Goal: Task Accomplishment & Management: Manage account settings

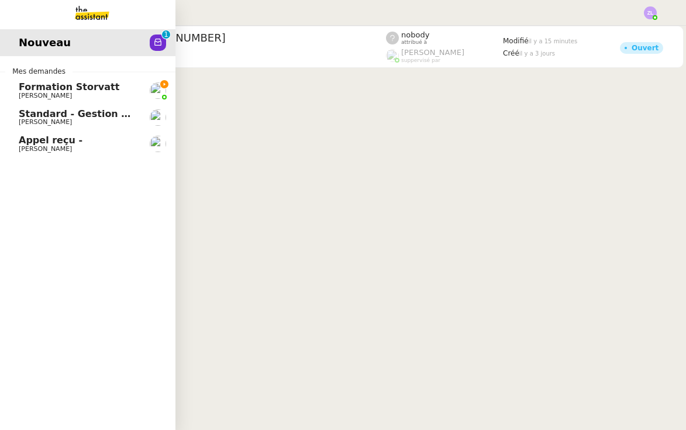
click at [8, 92] on link "Formation Storvatt [PERSON_NAME]" at bounding box center [87, 90] width 175 height 27
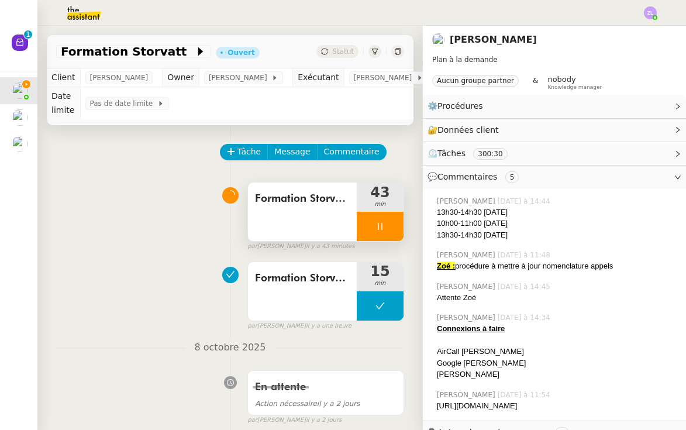
click at [364, 225] on div at bounding box center [380, 226] width 47 height 29
click at [385, 226] on button at bounding box center [391, 226] width 23 height 29
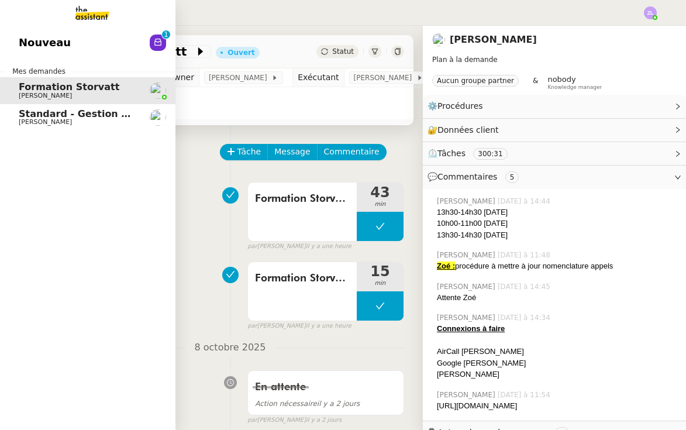
click at [137, 41] on link "Nouveau 0 1 2 3 4 5 6 7 8 9" at bounding box center [87, 42] width 175 height 27
click at [163, 44] on nz-avatar at bounding box center [158, 43] width 16 height 16
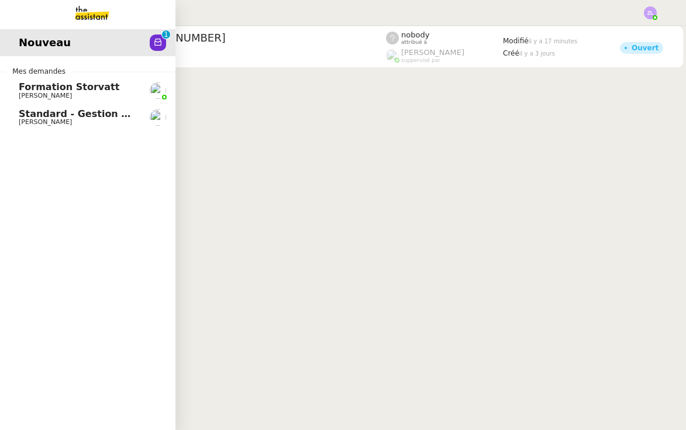
click at [18, 91] on link "Formation Storvatt [PERSON_NAME]" at bounding box center [87, 90] width 175 height 27
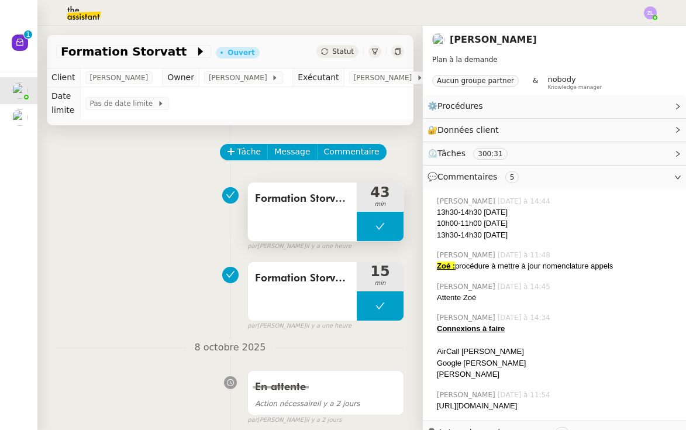
click at [368, 229] on button at bounding box center [380, 226] width 47 height 29
click at [368, 229] on icon at bounding box center [368, 226] width 9 height 9
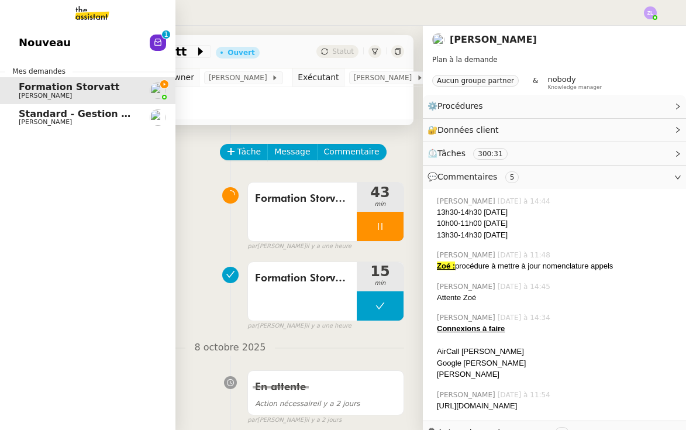
click at [51, 39] on span "Nouveau" at bounding box center [45, 43] width 52 height 18
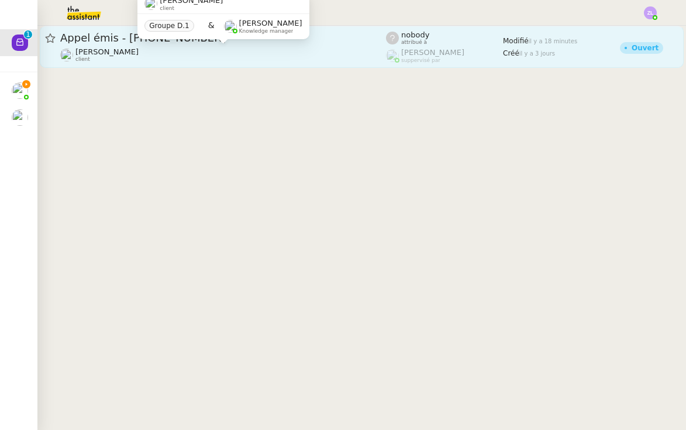
click at [138, 43] on span "Appel émis - [PHONE_NUMBER]" at bounding box center [223, 38] width 326 height 11
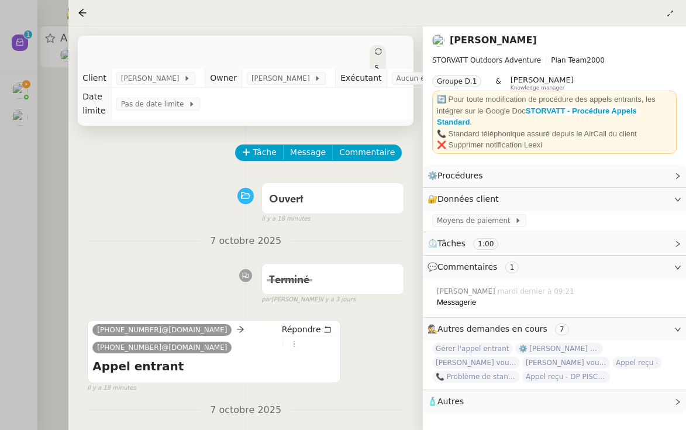
click at [45, 159] on div at bounding box center [343, 215] width 686 height 430
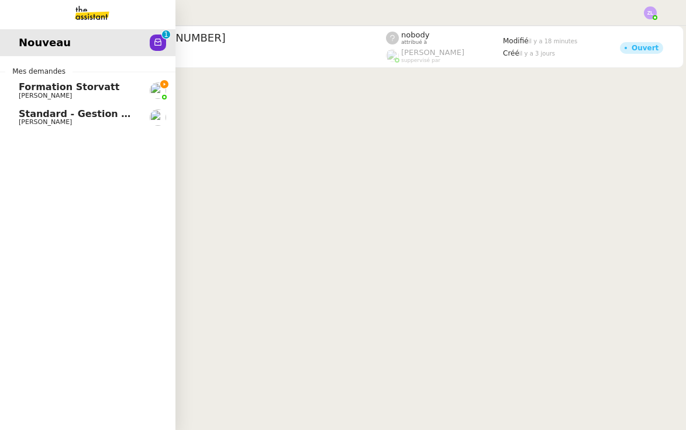
click at [54, 48] on span "Nouveau" at bounding box center [45, 43] width 52 height 18
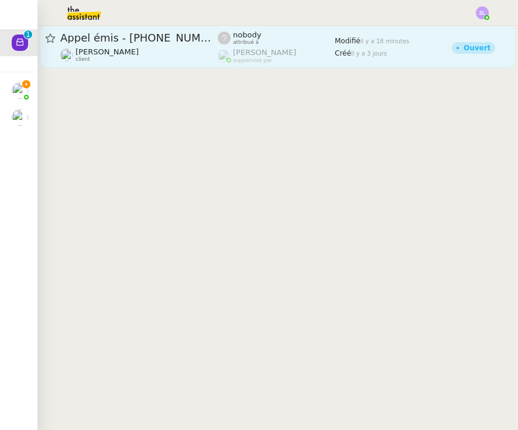
click at [110, 44] on div "Appel émis - [PHONE_NUMBER]" at bounding box center [138, 38] width 157 height 14
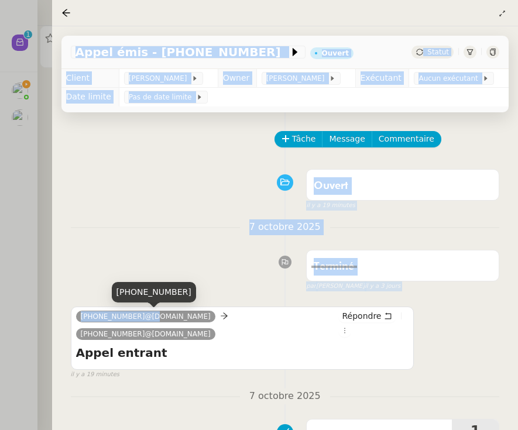
drag, startPoint x: 143, startPoint y: 316, endPoint x: 24, endPoint y: 316, distance: 119.3
click at [24, 316] on nz-layout "Nouveau 0 1 2 3 4 5 6 7 8 9 Mes demandes Formation Storvatt [PERSON_NAME] Stand…" at bounding box center [259, 215] width 518 height 430
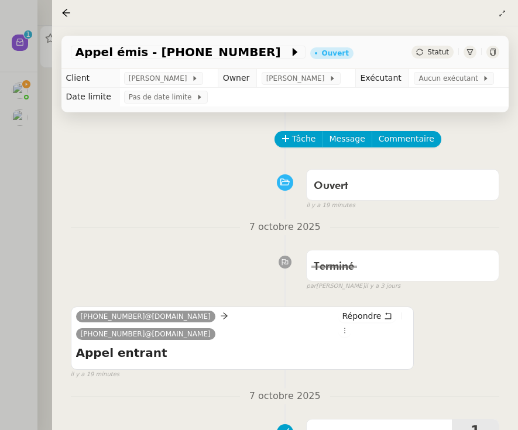
click at [95, 326] on div "[PHONE_NUMBER]@[DOMAIN_NAME] [PHONE_NUMBER]@[DOMAIN_NAME]" at bounding box center [207, 326] width 262 height 35
click at [80, 321] on nz-tag "[PHONE_NUMBER]@[DOMAIN_NAME]" at bounding box center [145, 317] width 139 height 12
drag, startPoint x: 140, startPoint y: 318, endPoint x: 73, endPoint y: 317, distance: 67.3
click at [73, 317] on div "[PHONE_NUMBER]@[DOMAIN_NAME] [PHONE_NUMBER]@[DOMAIN_NAME] Répondre Appel entran…" at bounding box center [242, 337] width 343 height 63
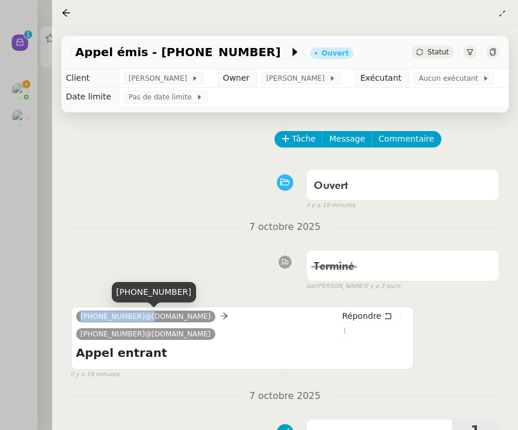
click at [141, 295] on div "[PHONE_NUMBER]" at bounding box center [154, 292] width 84 height 20
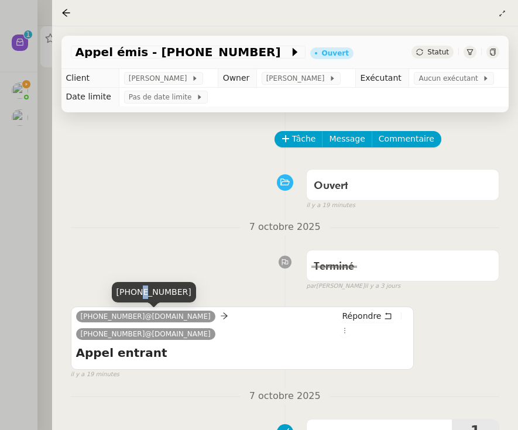
click at [141, 295] on div "[PHONE_NUMBER]" at bounding box center [154, 292] width 84 height 20
copy div "[PHONE_NUMBER]"
click at [187, 57] on span "Appel émis - [PHONE_NUMBER]" at bounding box center [181, 52] width 213 height 12
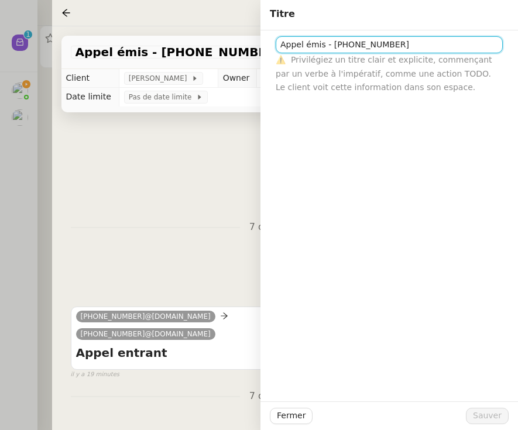
drag, startPoint x: 330, startPoint y: 42, endPoint x: 506, endPoint y: 42, distance: 175.5
click at [505, 42] on div "Appel émis - [PHONE_NUMBER] ⚠️ Privilégiez un titre clair et explicite, commenç…" at bounding box center [389, 62] width 239 height 64
paste input "[PHONE_NUMBER]"
click at [334, 46] on input "Appel émis - ++33 6 [PHONE_NUMBER]" at bounding box center [388, 44] width 227 height 17
click at [411, 44] on input "Appel émis - ++33 6 [PHONE_NUMBER]" at bounding box center [388, 44] width 227 height 17
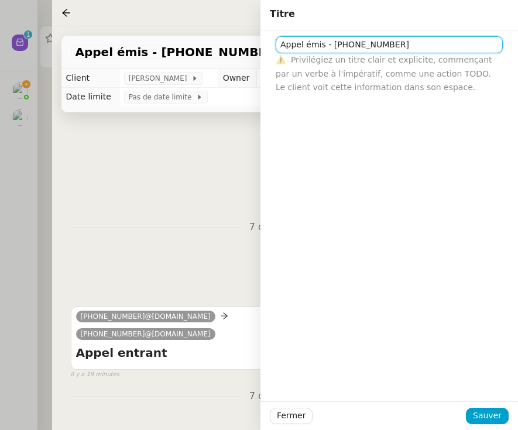
click at [336, 46] on input "Appel émis - [PHONE_NUMBER]" at bounding box center [388, 44] width 227 height 17
type input "Appel émis - [PHONE_NUMBER]"
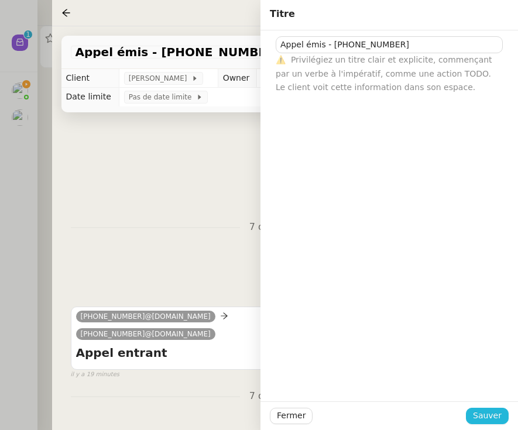
click at [486, 422] on span "Sauver" at bounding box center [487, 415] width 29 height 13
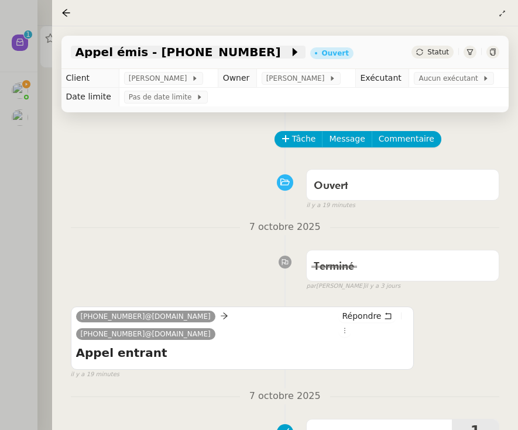
click at [281, 52] on span at bounding box center [285, 52] width 8 height 14
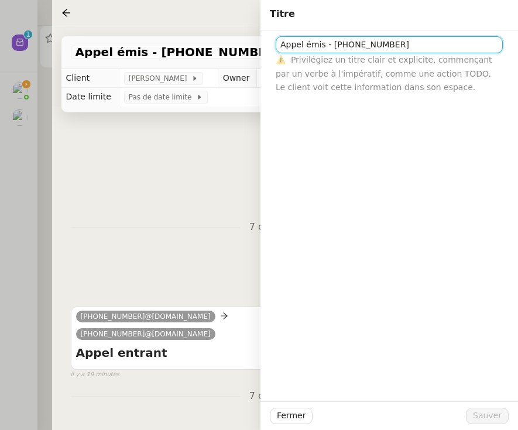
click at [429, 46] on input "Appel émis - [PHONE_NUMBER]" at bounding box center [388, 44] width 227 height 17
click at [301, 46] on input "Appel émis - [PHONE_NUMBER] (messagei" at bounding box center [388, 44] width 227 height 17
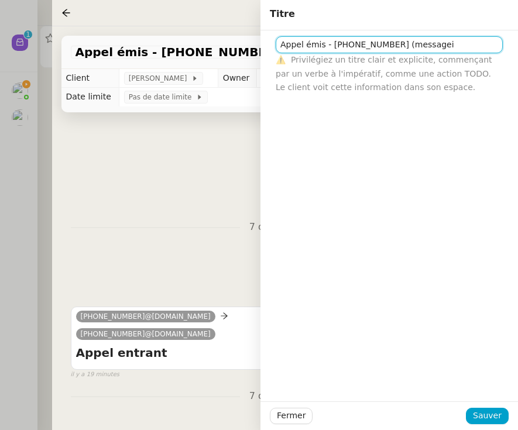
type input "P"
paste input "[PHONE_NUMBER]"
type input "Appel manqué - [PHONE_NUMBER] Messgari"
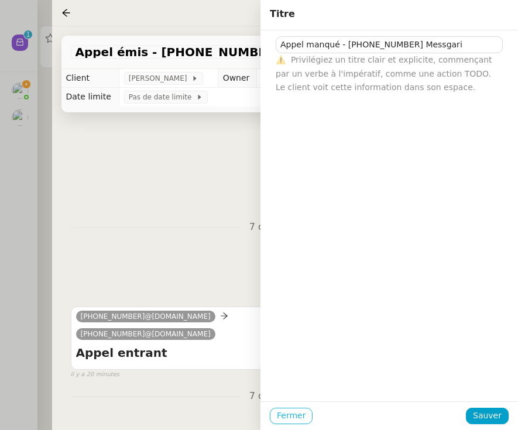
click at [281, 419] on span "Fermer" at bounding box center [291, 415] width 29 height 13
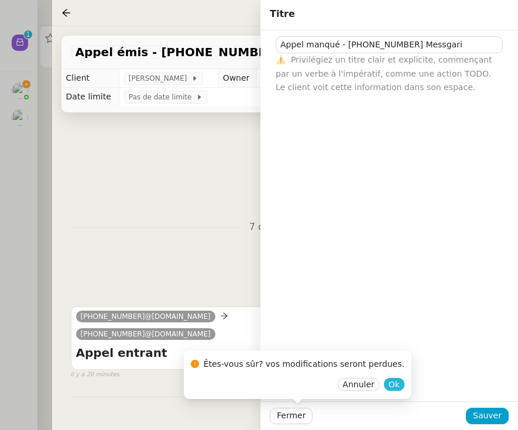
click at [388, 381] on span "Ok" at bounding box center [393, 384] width 11 height 12
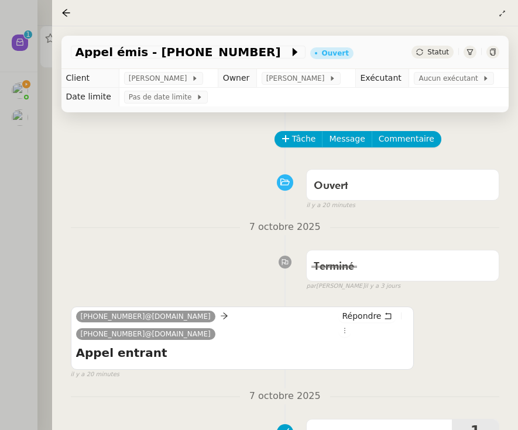
click at [302, 140] on span "Tâche" at bounding box center [304, 138] width 24 height 13
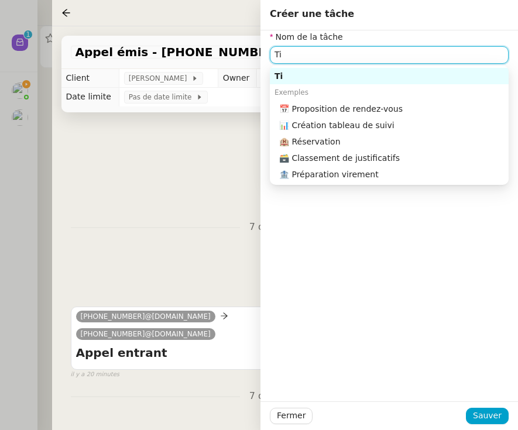
type input "T"
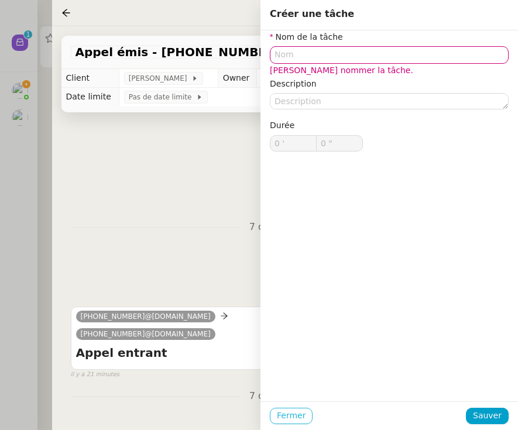
click at [295, 420] on span "Fermer" at bounding box center [291, 415] width 29 height 13
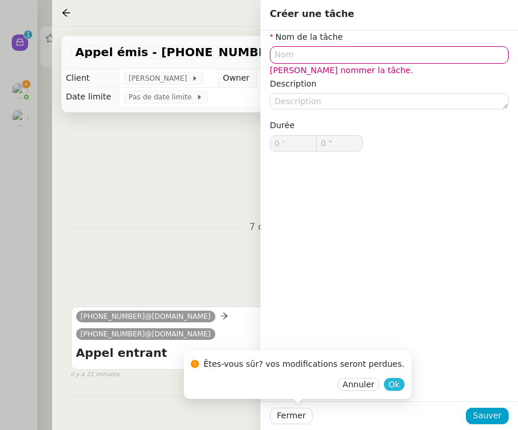
click at [388, 381] on span "Ok" at bounding box center [393, 384] width 11 height 12
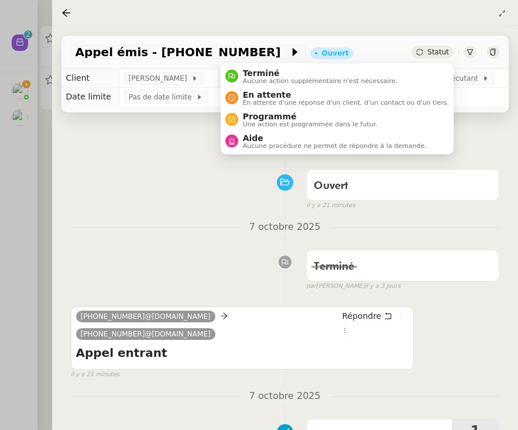
click at [420, 53] on icon at bounding box center [419, 52] width 7 height 7
click at [372, 78] on span "Aucune action supplémentaire n'est nécessaire." at bounding box center [320, 81] width 154 height 6
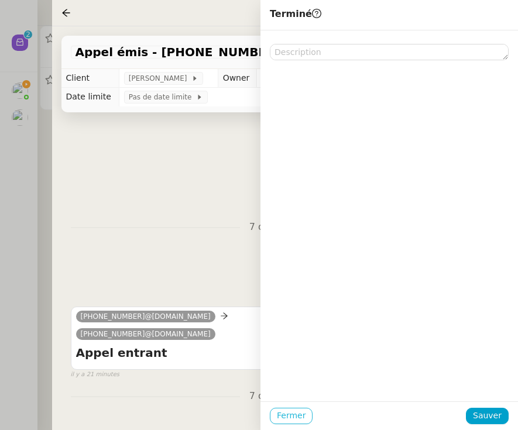
click at [299, 419] on span "Fermer" at bounding box center [291, 415] width 29 height 13
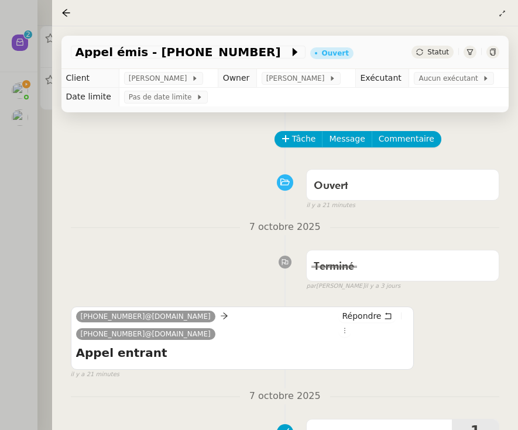
click at [19, 233] on div at bounding box center [259, 215] width 518 height 430
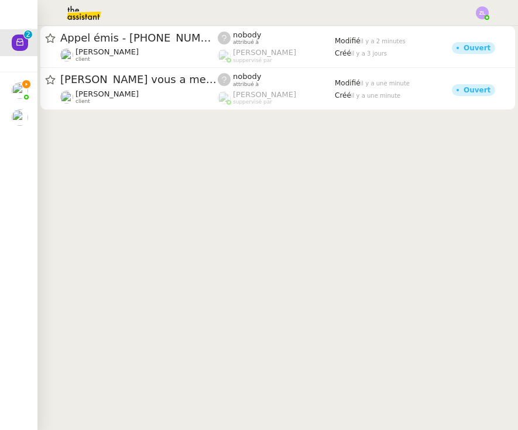
click at [15, 94] on img at bounding box center [20, 90] width 16 height 16
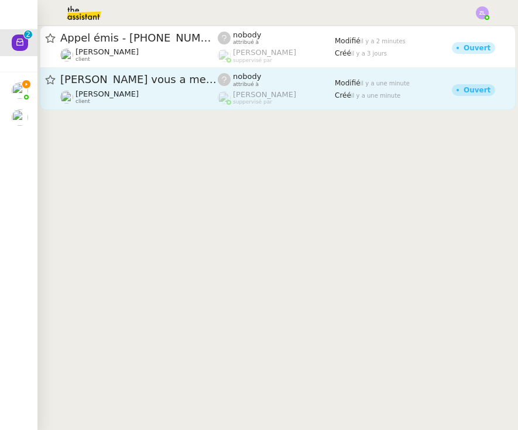
click at [139, 78] on span "[PERSON_NAME] vous a mentionné sur le ticket [##3561##]" at bounding box center [138, 79] width 157 height 11
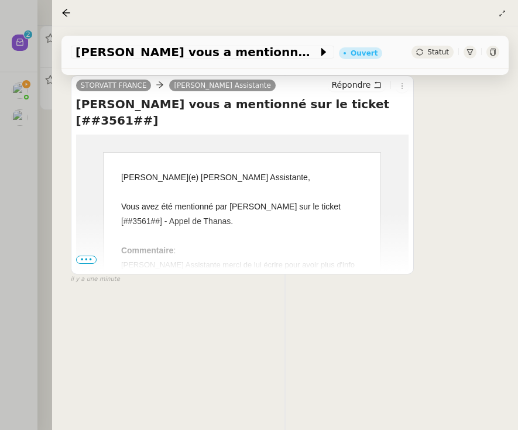
scroll to position [151, 0]
click at [85, 264] on td "[PERSON_NAME](e) [PERSON_NAME] Assistante, Vous avez été mentionné par [PERSON_…" at bounding box center [242, 279] width 332 height 288
click at [93, 257] on span "•••" at bounding box center [86, 260] width 21 height 8
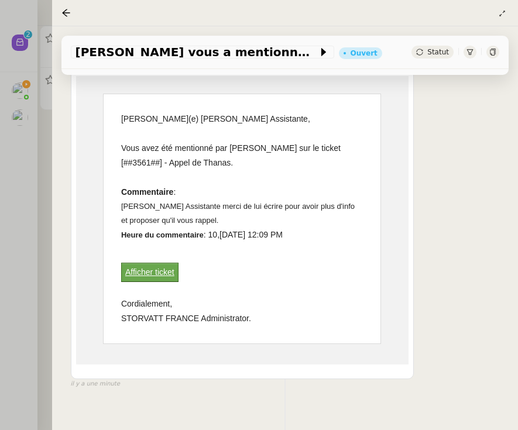
scroll to position [208, 0]
click at [42, 260] on div at bounding box center [259, 215] width 518 height 430
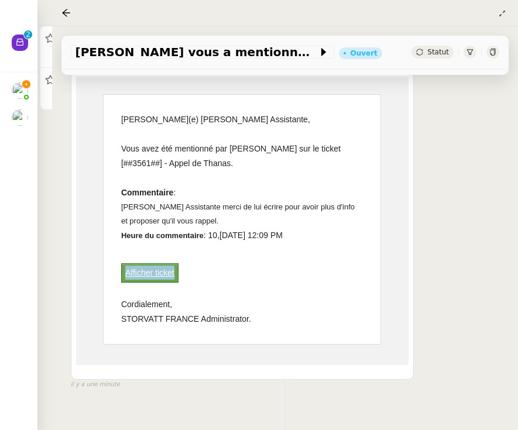
click at [18, 143] on div at bounding box center [259, 215] width 518 height 430
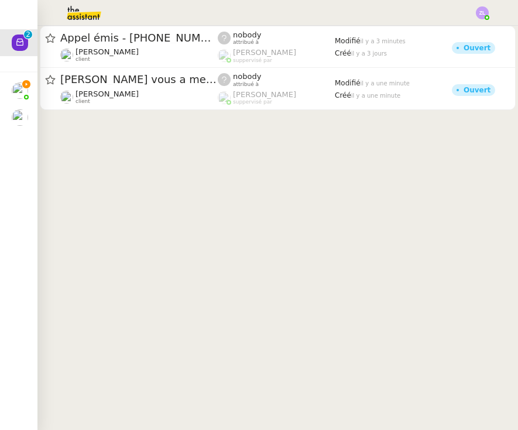
click at [12, 92] on img at bounding box center [20, 90] width 16 height 16
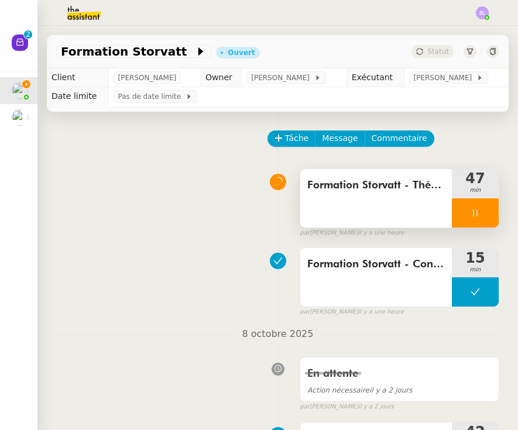
click at [459, 213] on div at bounding box center [475, 212] width 47 height 29
click at [487, 215] on icon at bounding box center [486, 212] width 9 height 9
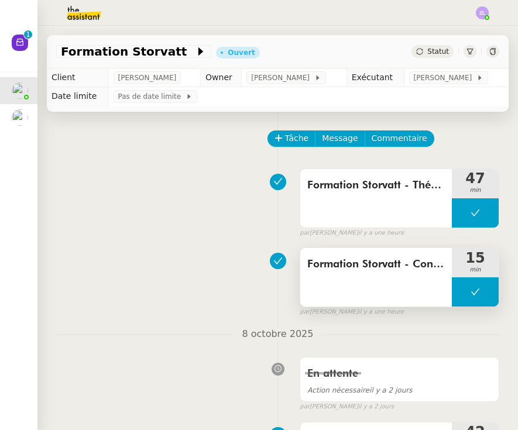
click at [368, 264] on span "Formation Storvatt - Connexion" at bounding box center [375, 265] width 137 height 18
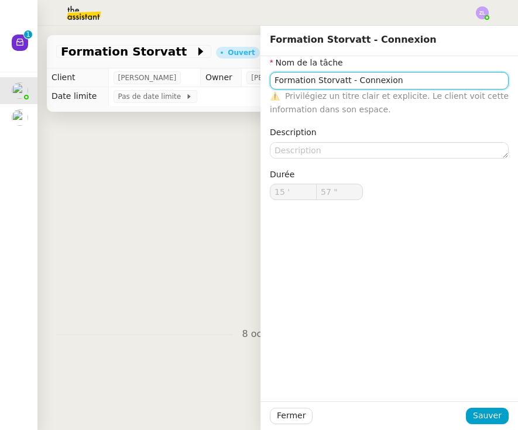
click at [401, 81] on input "Formation Storvatt - Connexion" at bounding box center [389, 80] width 239 height 17
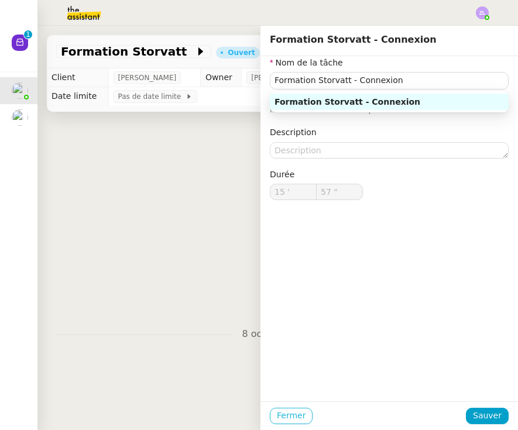
drag, startPoint x: 150, startPoint y: 204, endPoint x: 285, endPoint y: 412, distance: 248.7
click at [150, 204] on div "Formation Storvatt - Théorie 47 min false par [PERSON_NAME] il y a une heure" at bounding box center [277, 200] width 443 height 75
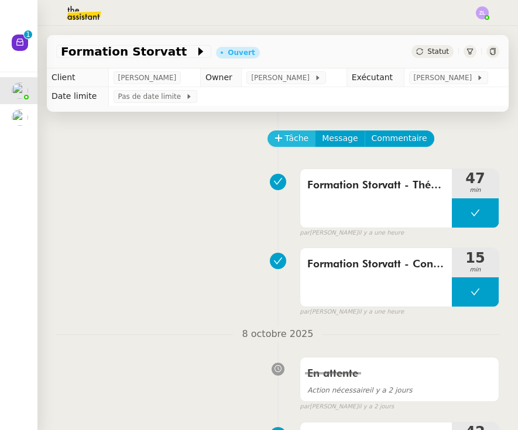
click at [298, 139] on span "Tâche" at bounding box center [297, 138] width 24 height 13
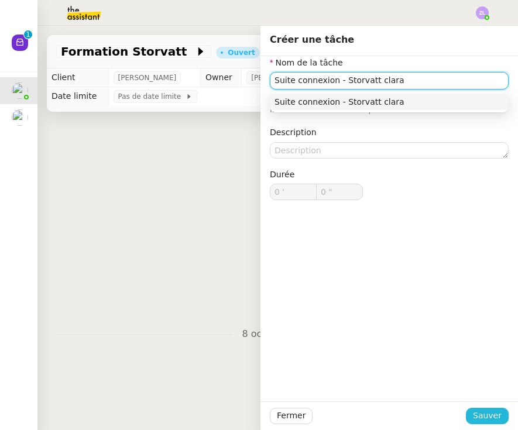
type input "Suite connexion - Storvatt clara"
click at [497, 421] on span "Sauver" at bounding box center [487, 415] width 29 height 13
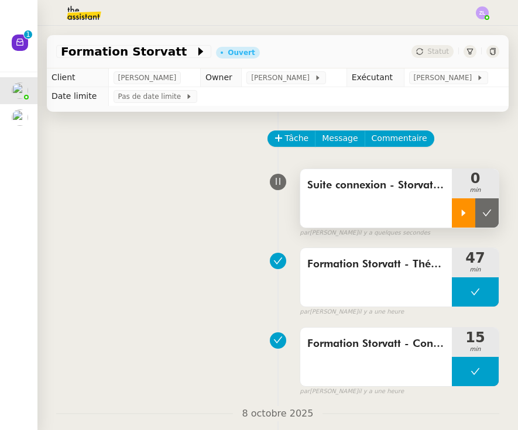
click at [464, 213] on icon at bounding box center [463, 212] width 4 height 6
click at [463, 216] on div at bounding box center [475, 212] width 47 height 29
click at [485, 216] on icon at bounding box center [487, 212] width 9 height 6
click at [456, 216] on button at bounding box center [475, 212] width 47 height 29
click at [456, 216] on div at bounding box center [463, 212] width 23 height 29
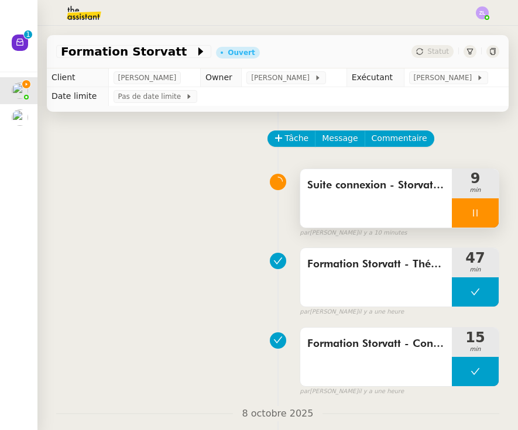
click at [457, 209] on div at bounding box center [475, 212] width 47 height 29
click at [490, 211] on icon at bounding box center [486, 212] width 9 height 9
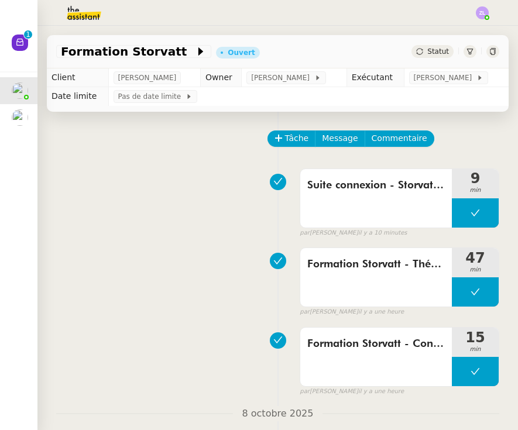
click at [326, 1] on div at bounding box center [258, 13] width 459 height 26
click at [394, 136] on span "Commentaire" at bounding box center [399, 138] width 56 height 13
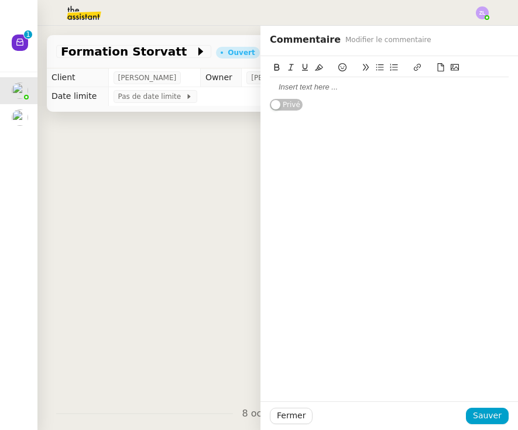
click at [278, 89] on div at bounding box center [389, 87] width 239 height 11
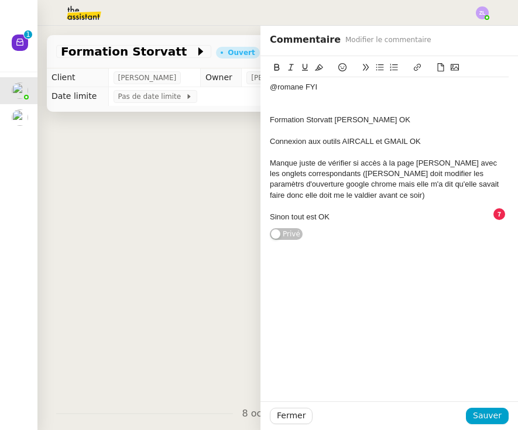
click at [309, 179] on div "Manque juste de vérifier si accès à la page [PERSON_NAME] avec les onglets corr…" at bounding box center [389, 179] width 239 height 43
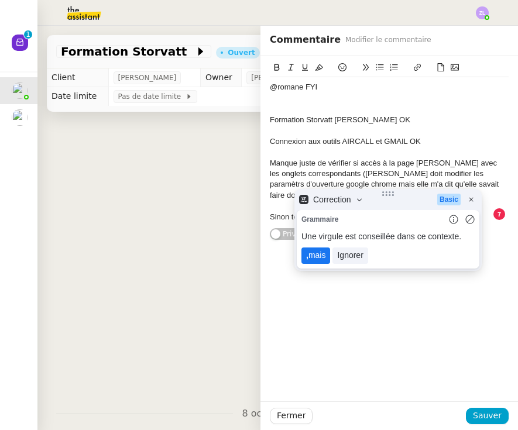
click at [313, 253] on lt-span ", mais" at bounding box center [315, 255] width 29 height 16
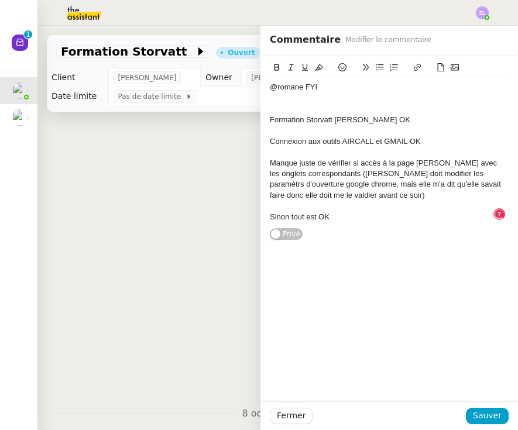
click at [422, 170] on div "Manque juste de vérifier si accès à la page [PERSON_NAME] avec les onglets corr…" at bounding box center [389, 179] width 239 height 43
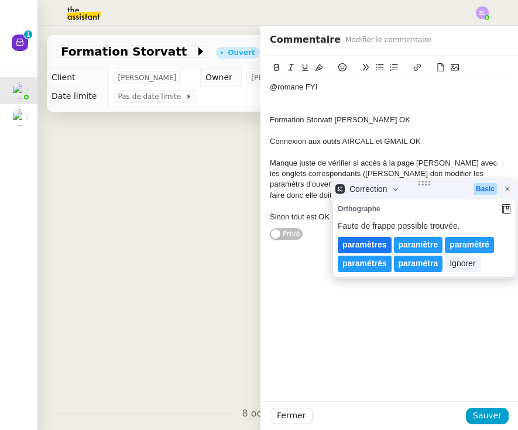
click at [364, 246] on lt-span "paramètres" at bounding box center [364, 245] width 54 height 16
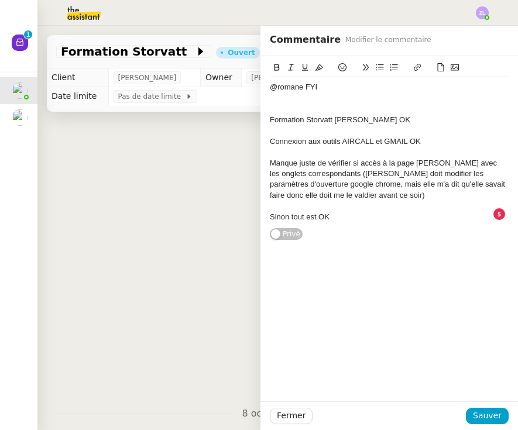
click at [272, 195] on div "Manque juste de vérifier si accès à la page [PERSON_NAME] avec les onglets corr…" at bounding box center [389, 179] width 239 height 43
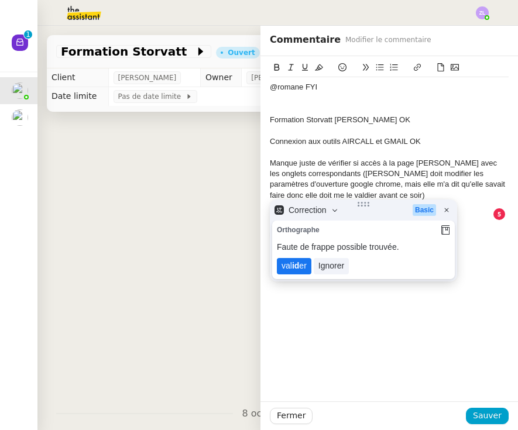
click at [297, 266] on lt-strong "id" at bounding box center [295, 265] width 7 height 9
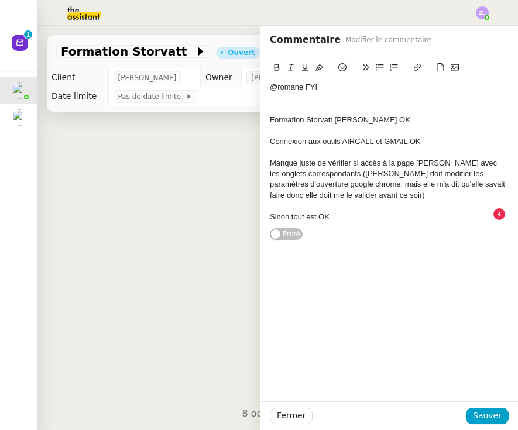
click at [356, 194] on div "Manque juste de vérifier si accès à la page [PERSON_NAME] avec les onglets corr…" at bounding box center [389, 179] width 239 height 43
click at [343, 218] on div "Sinon tout est OK" at bounding box center [389, 217] width 239 height 11
click at [489, 417] on span "Sauver" at bounding box center [487, 415] width 29 height 13
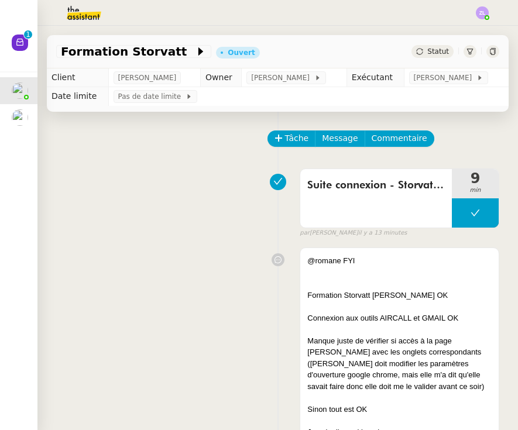
click at [430, 49] on span "Statut" at bounding box center [438, 51] width 22 height 8
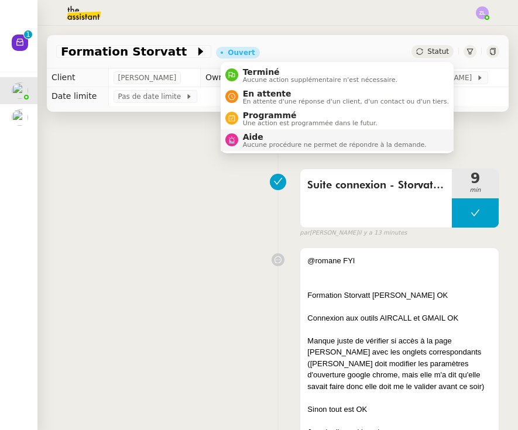
click at [404, 137] on span "Aide" at bounding box center [335, 136] width 184 height 9
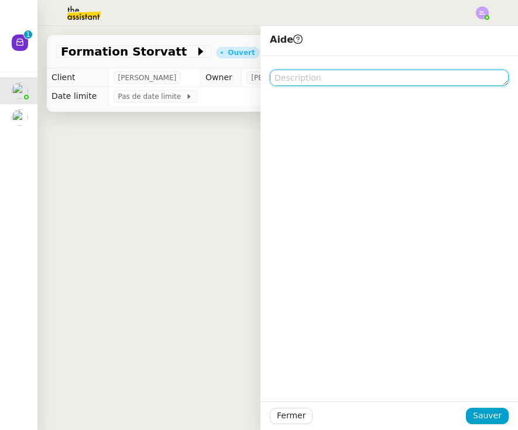
click at [431, 81] on textarea at bounding box center [389, 78] width 239 height 16
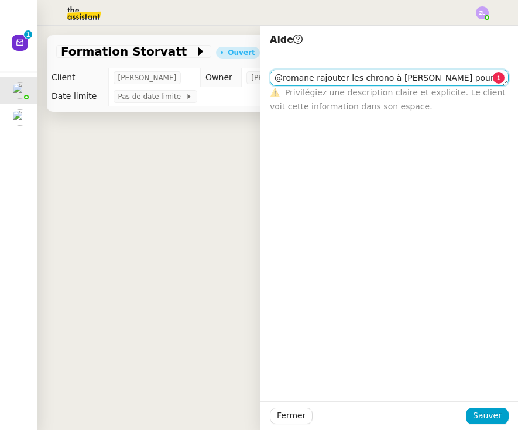
click at [391, 81] on textarea "@romane rajouter les chrono à [PERSON_NAME] pour la formation" at bounding box center [389, 78] width 239 height 16
click at [491, 78] on textarea "@romane rajouter les chrono pour [PERSON_NAME] pour la formation" at bounding box center [389, 78] width 239 height 16
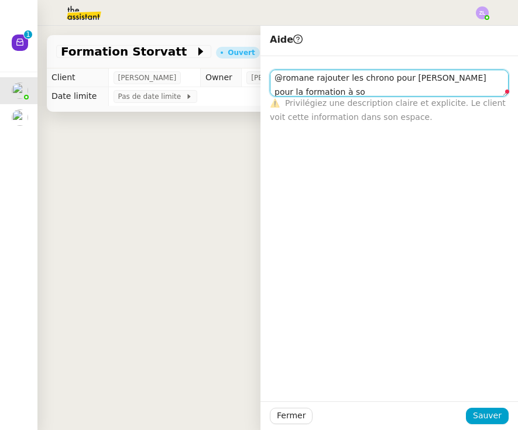
scroll to position [1, 0]
type textarea "@romane rajouter les chrono pour [PERSON_NAME] pour la formation à son nom"
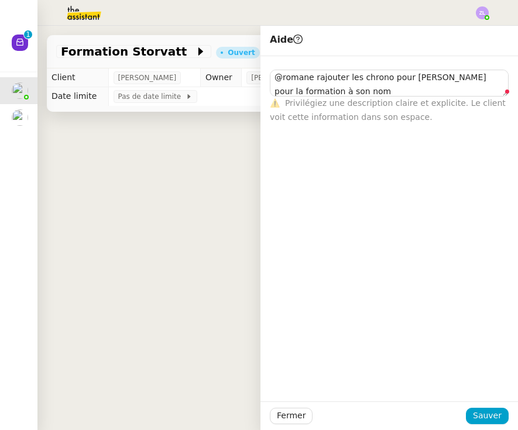
click at [485, 415] on span "Sauver" at bounding box center [487, 415] width 29 height 13
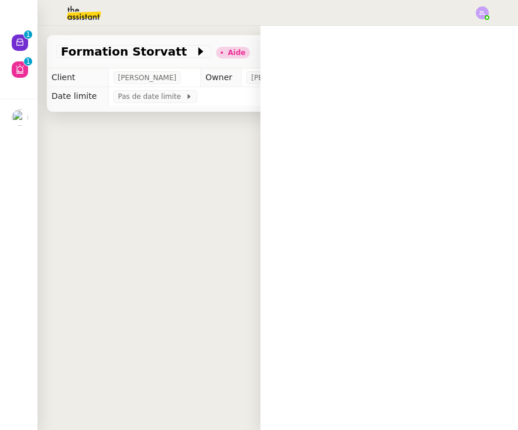
click at [384, 198] on span "@romane rajouter les chrono pour [PERSON_NAME] pour la formation à son nom" at bounding box center [399, 201] width 184 height 13
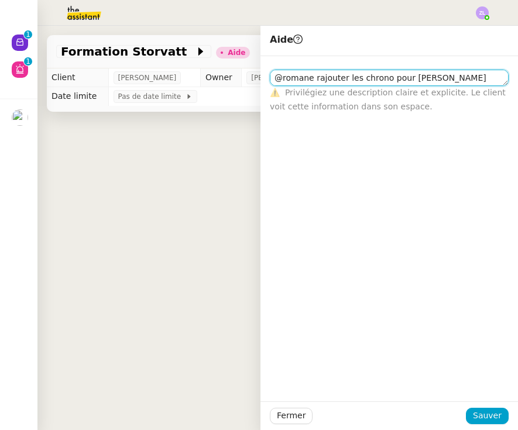
click at [496, 75] on textarea "@romane rajouter les chrono pour [PERSON_NAME] pour la formation à son nom" at bounding box center [389, 78] width 239 height 16
click at [390, 70] on textarea "@romane rajouter les chrono pour [PERSON_NAME] pour la formation à son nom" at bounding box center [389, 78] width 239 height 16
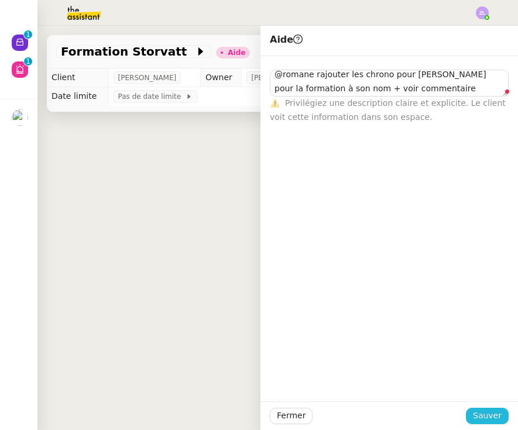
click at [488, 415] on span "Sauver" at bounding box center [487, 415] width 29 height 13
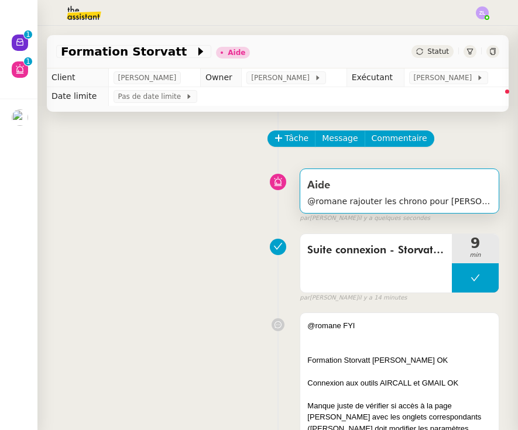
type textarea "@romane rajouter les chrono pour [PERSON_NAME] pour la formation à son nom + vo…"
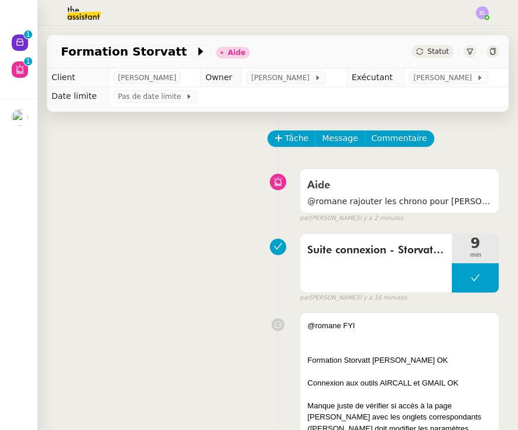
click at [28, 30] on p "1" at bounding box center [28, 35] width 5 height 11
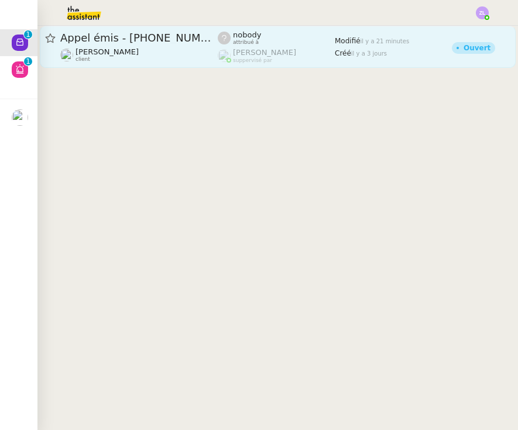
click at [118, 47] on div "Appel émis - [PHONE_NUMBER] [PERSON_NAME] client" at bounding box center [138, 47] width 157 height 32
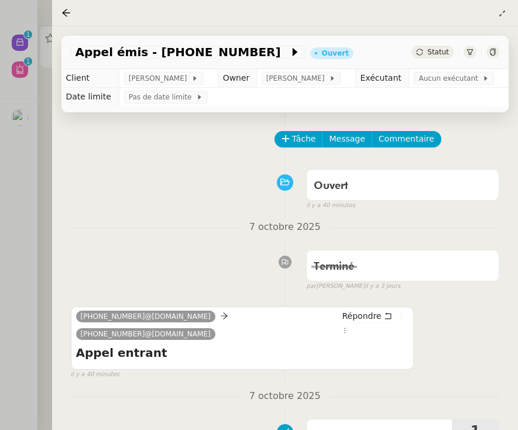
click at [440, 50] on span "Statut" at bounding box center [438, 52] width 22 height 8
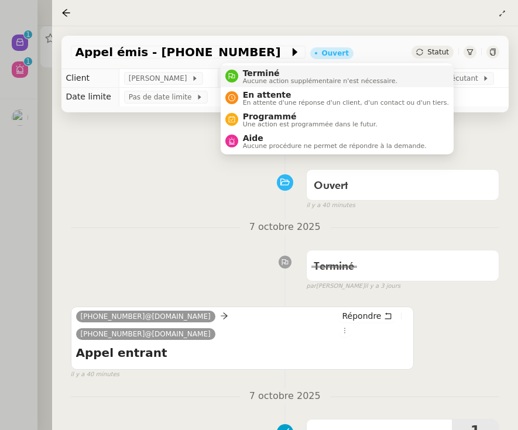
click at [431, 80] on li "Terminé Aucune action supplémentaire n'est nécessaire." at bounding box center [337, 77] width 233 height 22
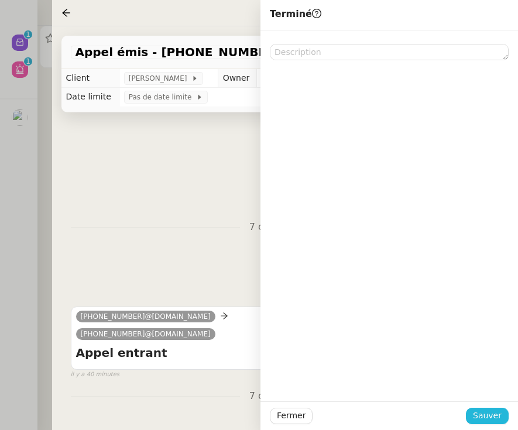
click at [497, 412] on span "Sauver" at bounding box center [487, 415] width 29 height 13
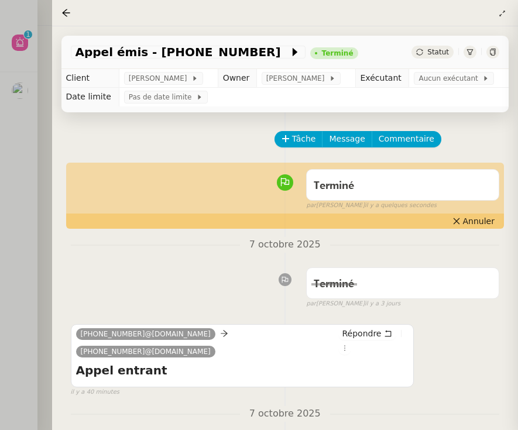
click at [23, 226] on div at bounding box center [259, 215] width 518 height 430
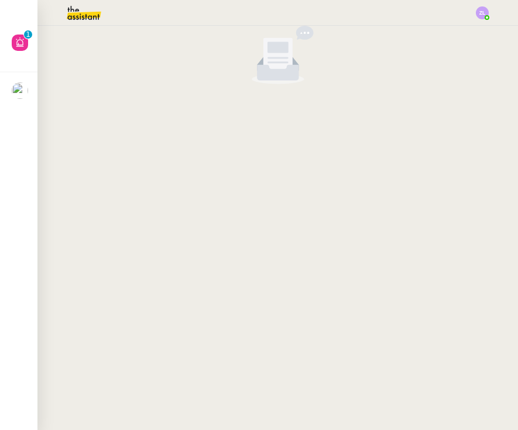
click at [105, 6] on img at bounding box center [74, 13] width 91 height 26
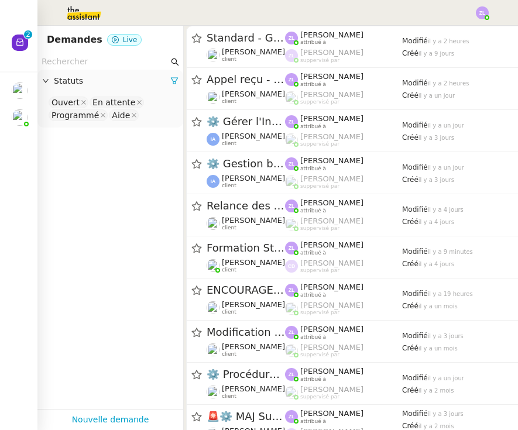
click at [26, 46] on nz-avatar at bounding box center [20, 43] width 16 height 16
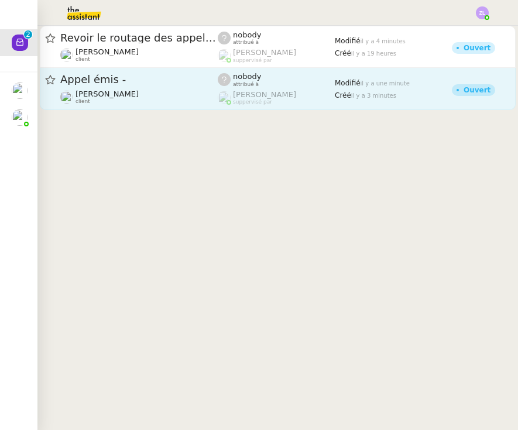
click at [149, 85] on div "Appel émis -" at bounding box center [138, 80] width 157 height 15
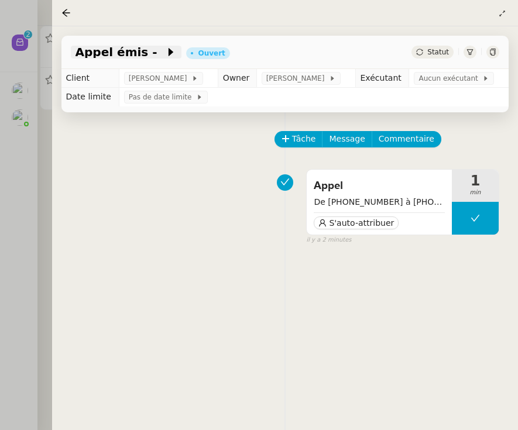
click at [168, 54] on icon at bounding box center [170, 52] width 5 height 8
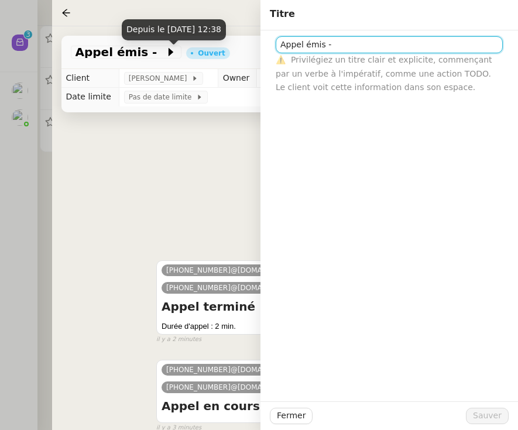
paste input "33377297000"
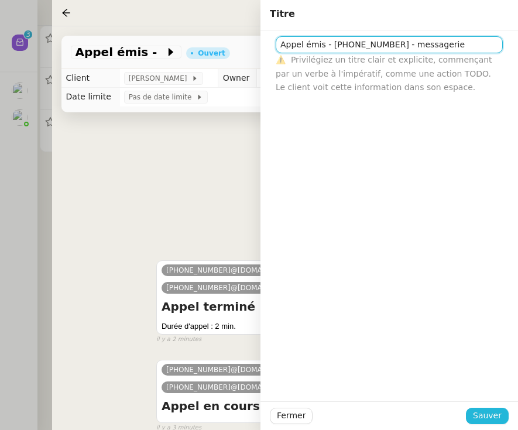
type input "Appel émis - [PHONE_NUMBER] - messagerie"
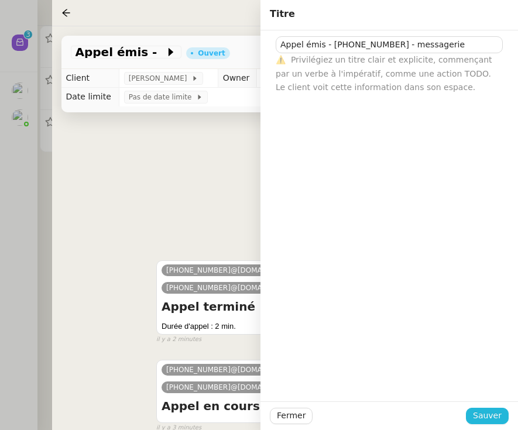
click at [487, 419] on span "Sauver" at bounding box center [487, 415] width 29 height 13
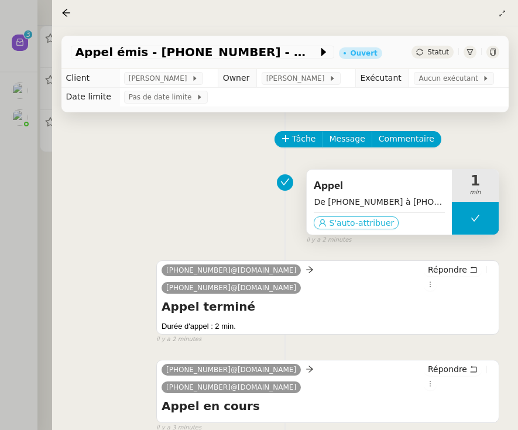
click at [371, 226] on span "S'auto-attribuer" at bounding box center [361, 223] width 65 height 12
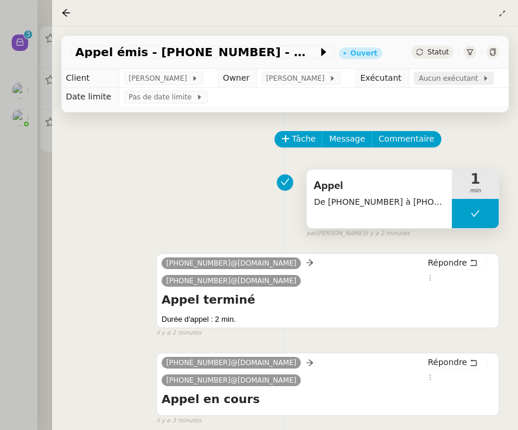
click at [443, 77] on span "Aucun exécutant" at bounding box center [450, 79] width 64 height 12
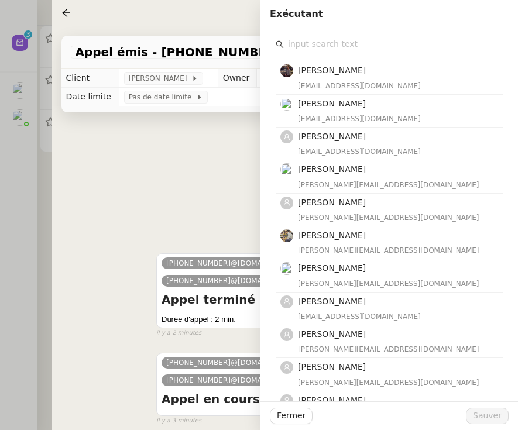
click at [399, 43] on input "text" at bounding box center [393, 44] width 219 height 16
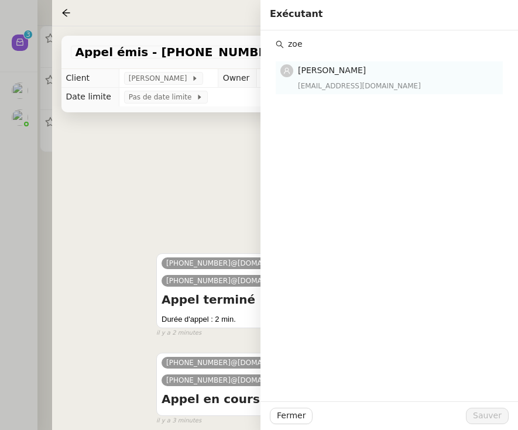
type input "zoe"
click at [389, 82] on div "[EMAIL_ADDRESS][DOMAIN_NAME]" at bounding box center [397, 86] width 198 height 12
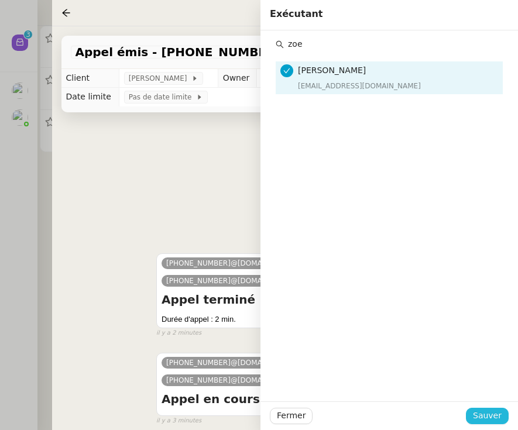
click at [484, 420] on span "Sauver" at bounding box center [487, 415] width 29 height 13
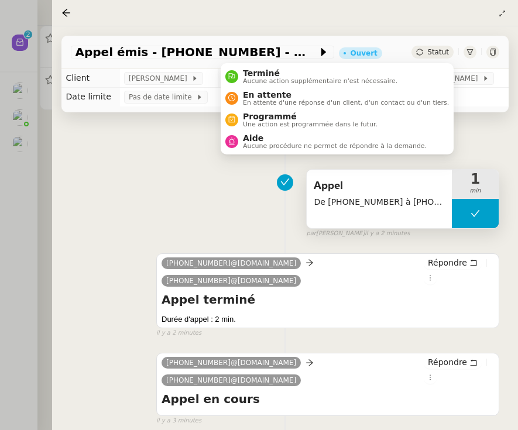
click at [428, 51] on div "Statut" at bounding box center [432, 52] width 42 height 13
click at [439, 74] on li "Terminé Aucune action supplémentaire n'est nécessaire." at bounding box center [337, 77] width 233 height 22
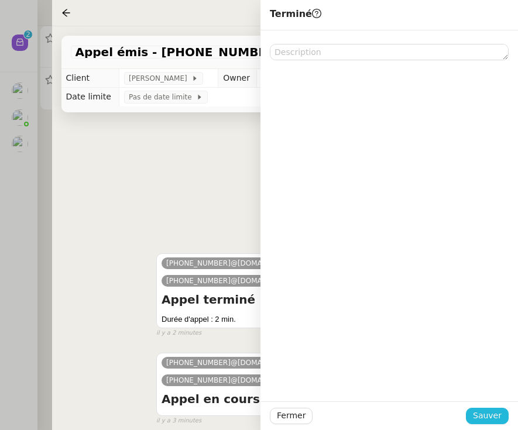
click at [494, 418] on span "Sauver" at bounding box center [487, 415] width 29 height 13
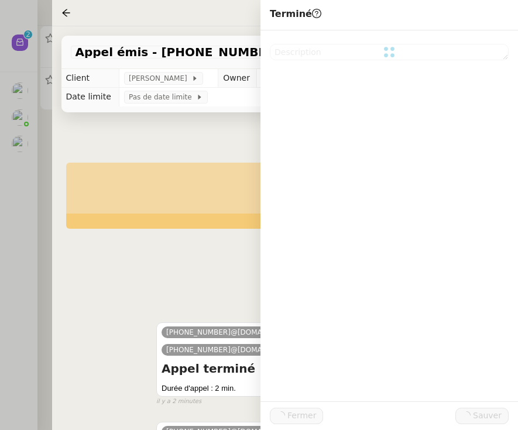
click at [64, 240] on div "Tâche Message Commentaire Veuillez patienter une erreur s'est produite 👌👌👌 mess…" at bounding box center [285, 357] width 466 height 490
click at [37, 182] on div at bounding box center [259, 215] width 518 height 430
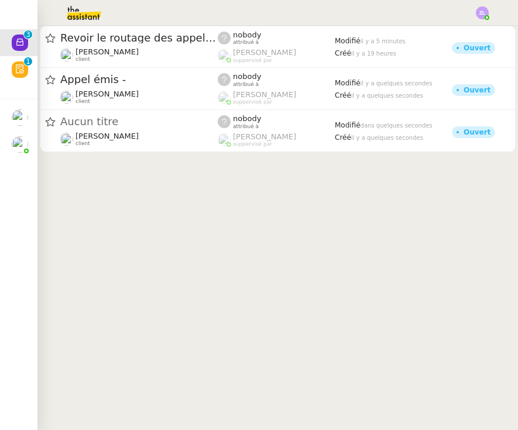
click at [94, 74] on div "Appel émis -" at bounding box center [138, 80] width 157 height 15
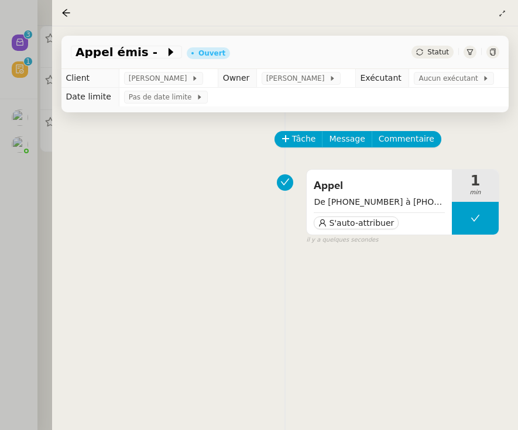
click at [38, 120] on div at bounding box center [259, 215] width 518 height 430
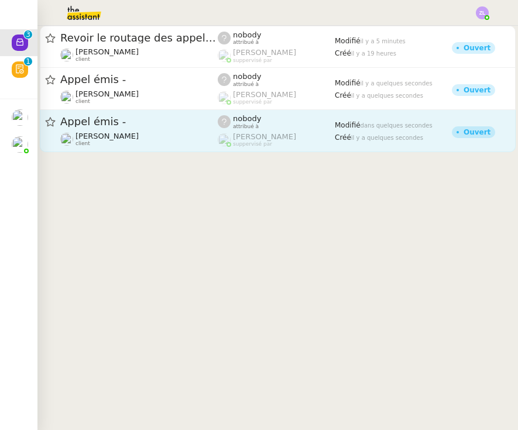
click at [109, 125] on span "Appel émis -" at bounding box center [138, 121] width 157 height 11
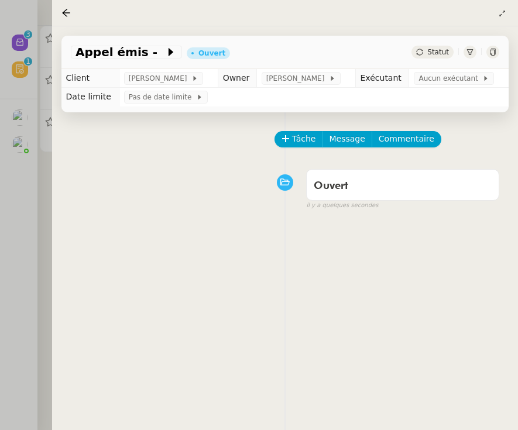
click at [28, 75] on div at bounding box center [259, 215] width 518 height 430
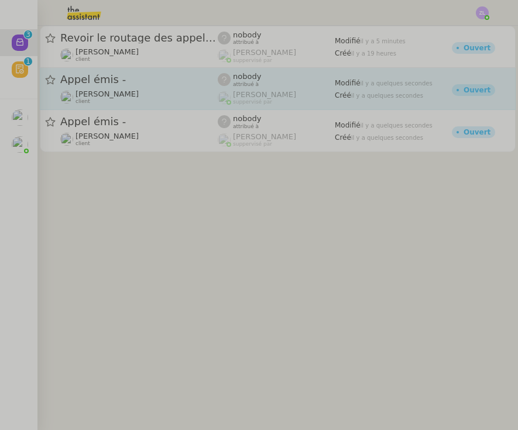
click at [137, 77] on span "Appel émis -" at bounding box center [138, 79] width 157 height 11
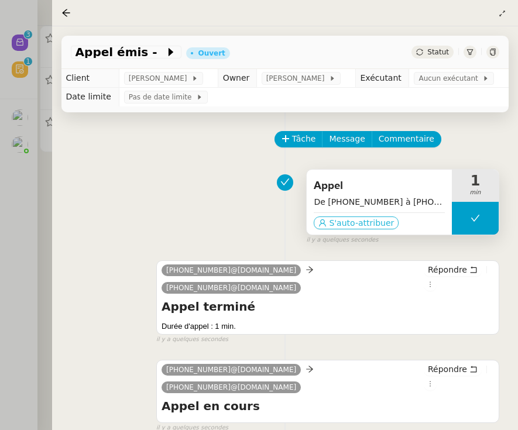
click at [361, 222] on span "S'auto-attribuer" at bounding box center [361, 223] width 65 height 12
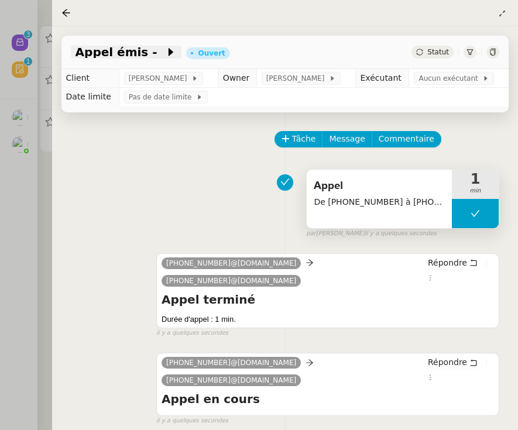
click at [157, 58] on span at bounding box center [161, 52] width 8 height 14
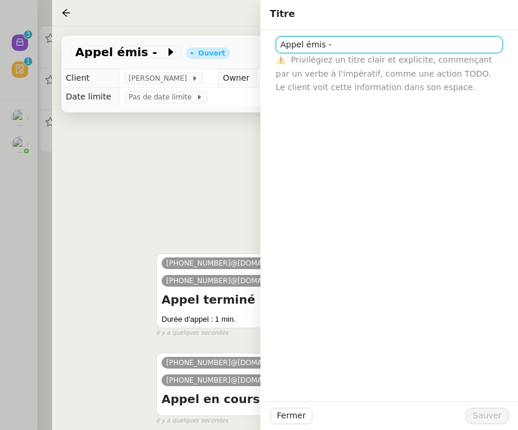
click at [346, 47] on input "Appel émis -" at bounding box center [388, 44] width 227 height 17
paste input "33377297000"
drag, startPoint x: 332, startPoint y: 42, endPoint x: 447, endPoint y: 44, distance: 115.8
click at [447, 44] on input "Appel émis - [PHONE_NUMBER]" at bounding box center [388, 44] width 227 height 17
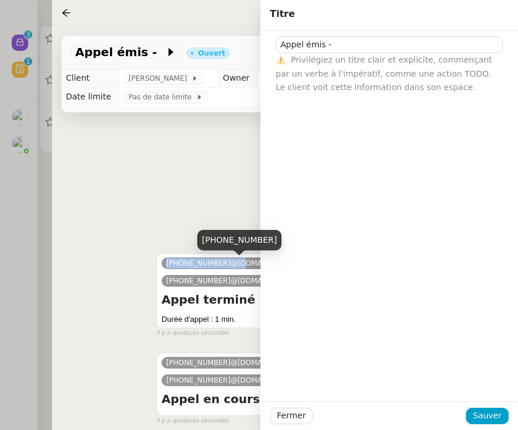
drag, startPoint x: 227, startPoint y: 264, endPoint x: 166, endPoint y: 267, distance: 61.5
click at [166, 267] on nz-tag "[PHONE_NUMBER]@[DOMAIN_NAME]" at bounding box center [230, 263] width 139 height 12
copy span "[PHONE_NUMBER]"
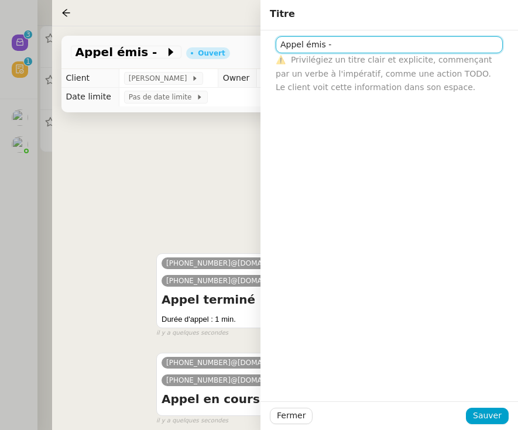
click at [361, 40] on input "Appel émis -" at bounding box center [388, 44] width 227 height 17
paste input "[PHONE_NUMBER]"
type input "Appel émis - [PHONE_NUMBER] - rappelé RAS a été traité"
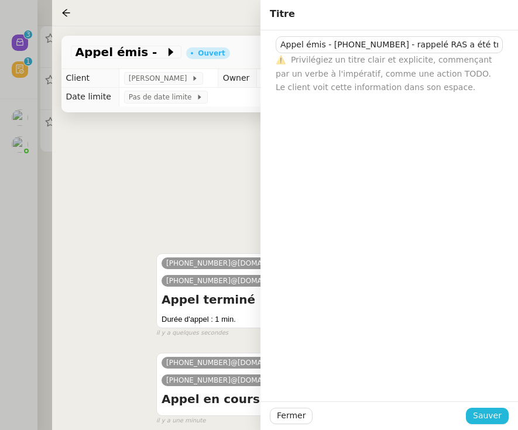
click at [490, 411] on span "Sauver" at bounding box center [487, 415] width 29 height 13
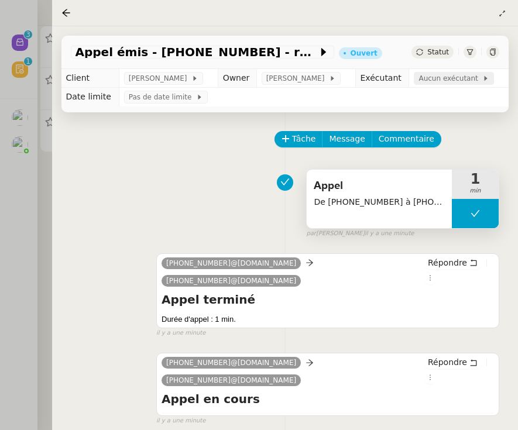
click at [453, 77] on span "Aucun exécutant" at bounding box center [450, 79] width 64 height 12
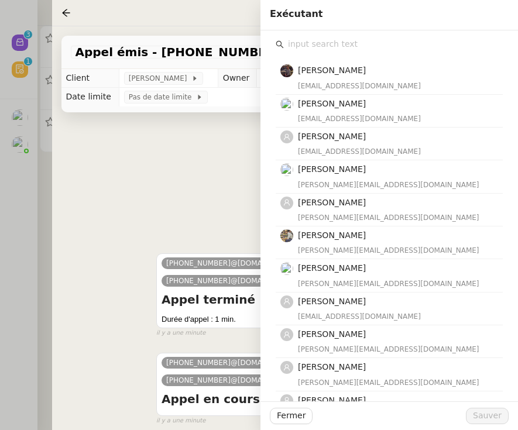
click at [394, 42] on input "text" at bounding box center [393, 44] width 219 height 16
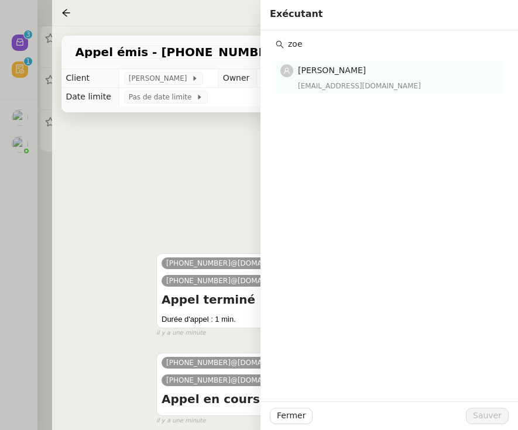
type input "zoe"
click at [324, 77] on h4 "[PERSON_NAME]" at bounding box center [397, 70] width 198 height 13
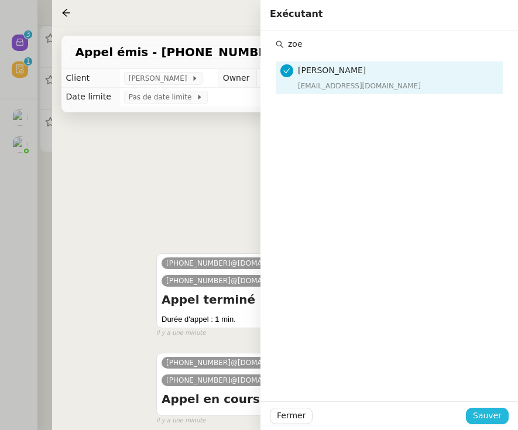
click at [494, 411] on span "Sauver" at bounding box center [487, 415] width 29 height 13
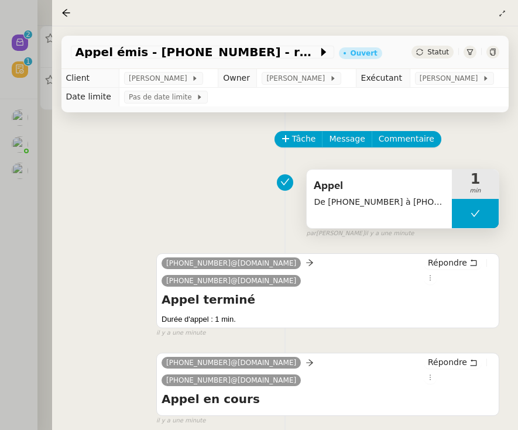
click at [443, 49] on span "Statut" at bounding box center [438, 52] width 22 height 8
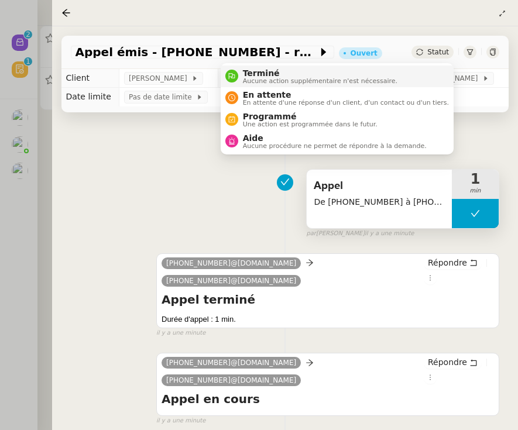
click at [381, 79] on span "Aucune action supplémentaire n'est nécessaire." at bounding box center [320, 81] width 154 height 6
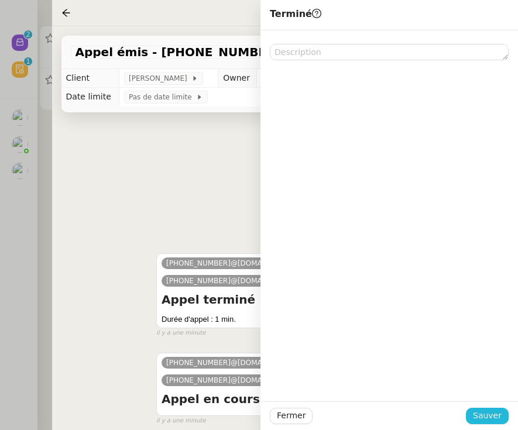
click at [488, 409] on span "Sauver" at bounding box center [487, 415] width 29 height 13
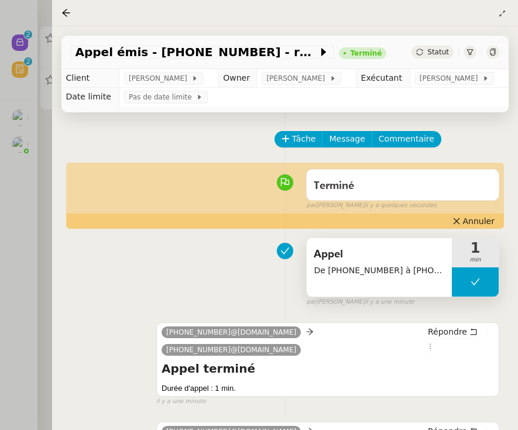
click at [29, 175] on div at bounding box center [259, 215] width 518 height 430
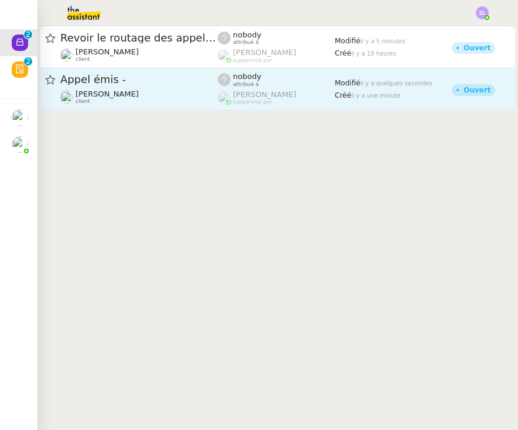
click at [140, 73] on div "Appel émis -" at bounding box center [138, 80] width 157 height 15
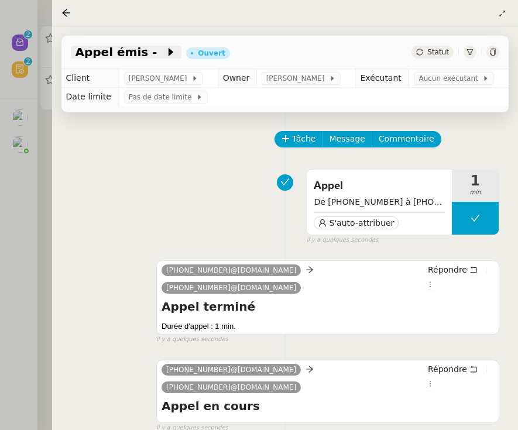
click at [165, 55] on icon at bounding box center [171, 52] width 12 height 12
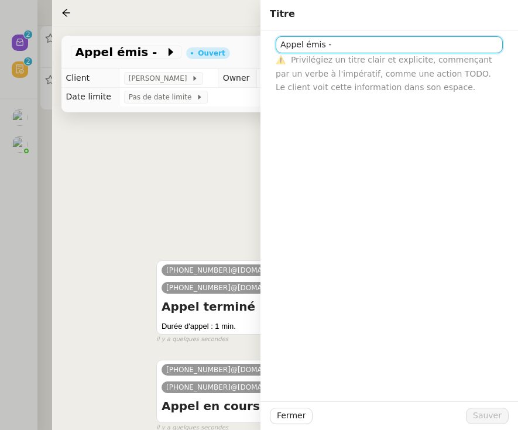
click at [418, 46] on input "Appel émis -" at bounding box center [388, 44] width 227 height 17
paste input "33492500212"
type input "Appel émis - [PHONE_NUMBER] ( a appelé par erreur)"
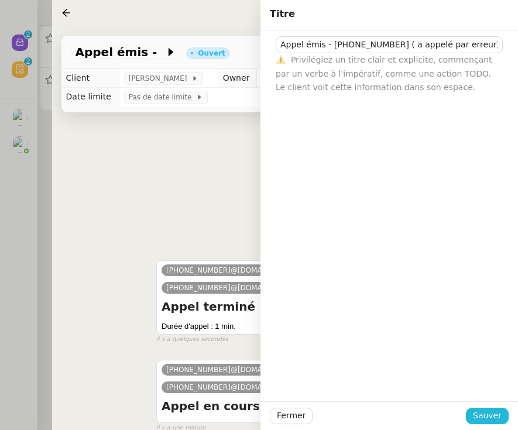
click at [481, 413] on span "Sauver" at bounding box center [487, 415] width 29 height 13
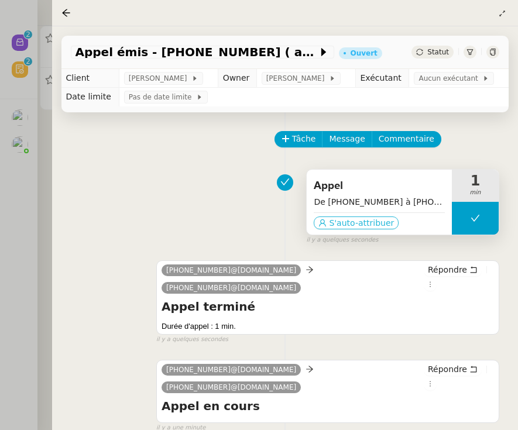
click at [381, 221] on span "S'auto-attribuer" at bounding box center [361, 223] width 65 height 12
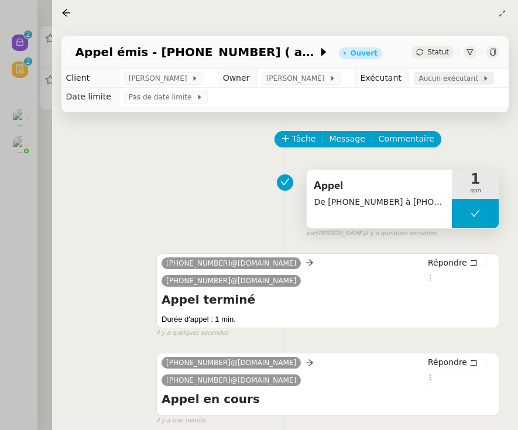
click at [441, 82] on span "Aucun exécutant" at bounding box center [450, 79] width 64 height 12
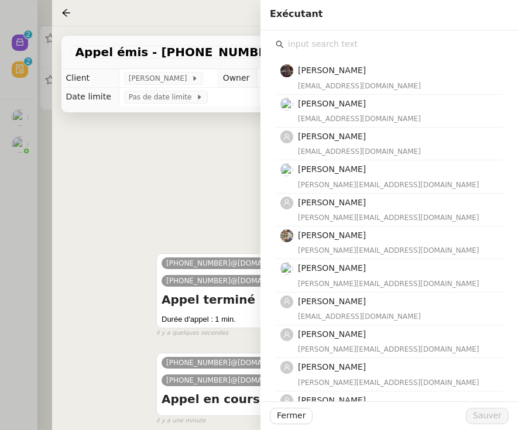
click at [327, 44] on input "text" at bounding box center [393, 44] width 219 height 16
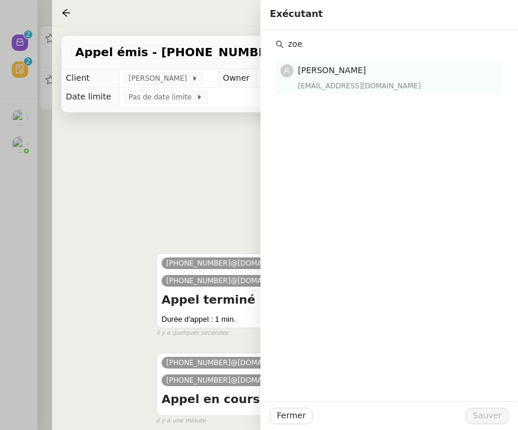
type input "zoe"
click at [332, 78] on div "[PERSON_NAME] [EMAIL_ADDRESS][DOMAIN_NAME]" at bounding box center [397, 77] width 198 height 27
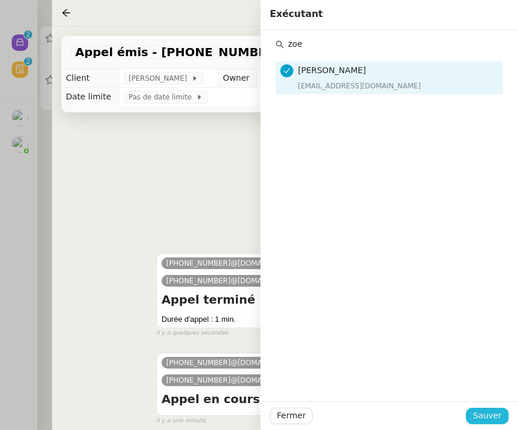
click at [489, 416] on span "Sauver" at bounding box center [487, 415] width 29 height 13
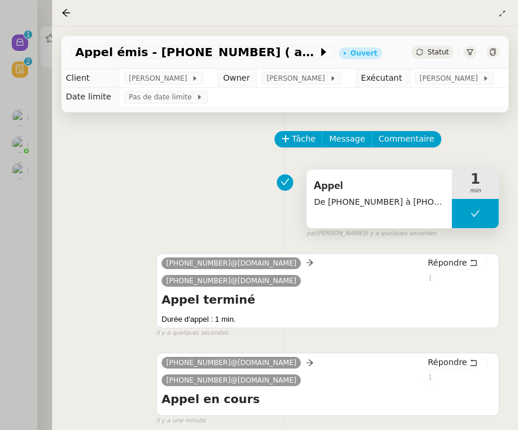
click at [428, 58] on div "Statut" at bounding box center [432, 52] width 42 height 13
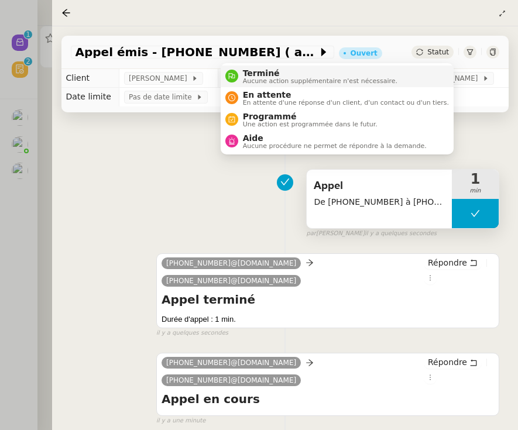
click at [430, 80] on li "Terminé Aucune action supplémentaire n'est nécessaire." at bounding box center [337, 77] width 233 height 22
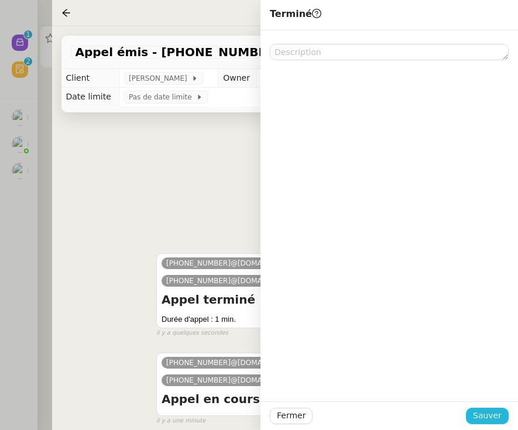
click at [497, 416] on span "Sauver" at bounding box center [487, 415] width 29 height 13
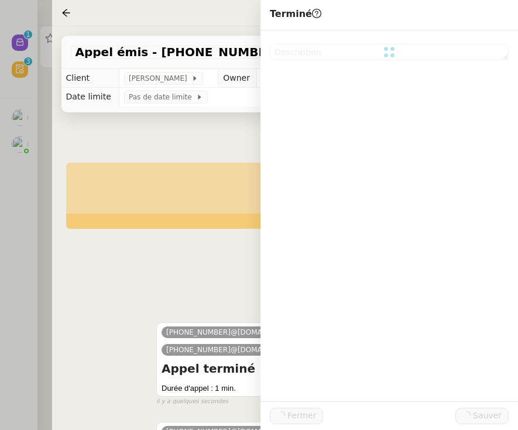
click at [6, 257] on div at bounding box center [259, 215] width 518 height 430
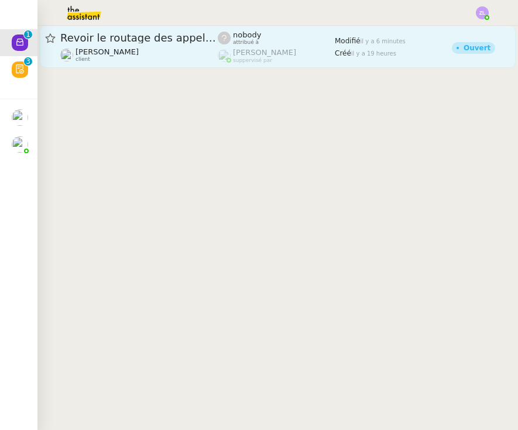
click at [102, 43] on span "Revoir le routage des appels Aircall" at bounding box center [138, 38] width 157 height 11
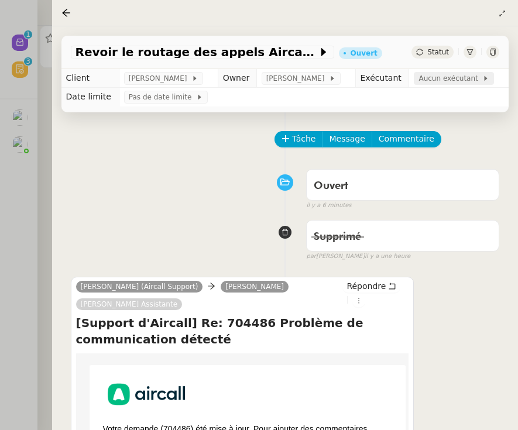
click at [442, 79] on span "Aucun exécutant" at bounding box center [450, 79] width 64 height 12
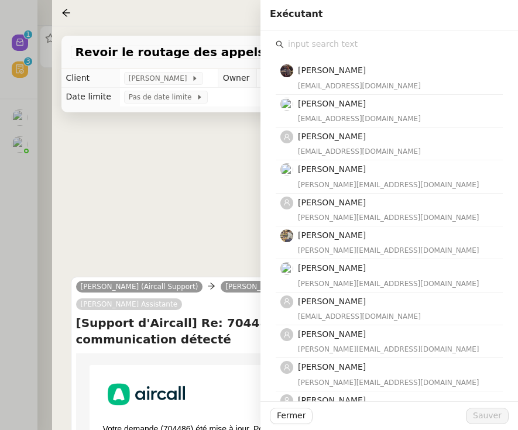
click at [364, 42] on input "text" at bounding box center [393, 44] width 219 height 16
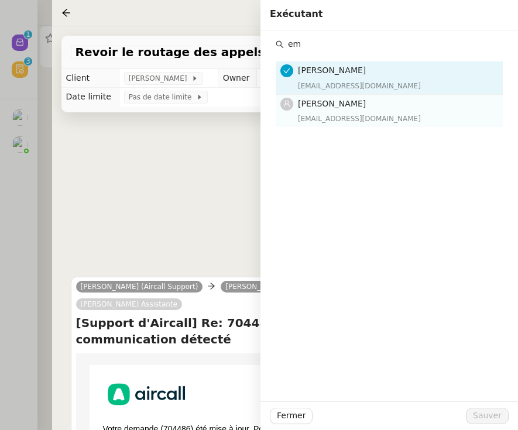
type input "em"
click at [356, 108] on span "[PERSON_NAME]" at bounding box center [332, 103] width 68 height 9
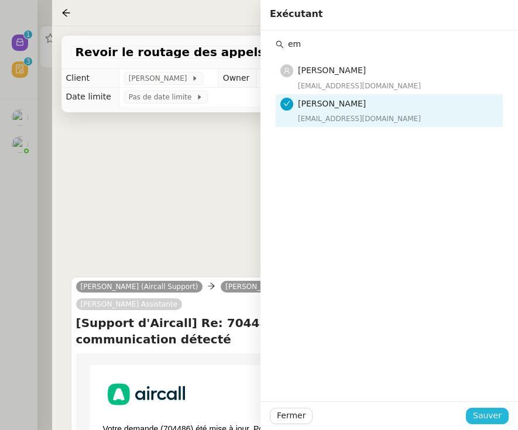
click at [477, 415] on span "Sauver" at bounding box center [487, 415] width 29 height 13
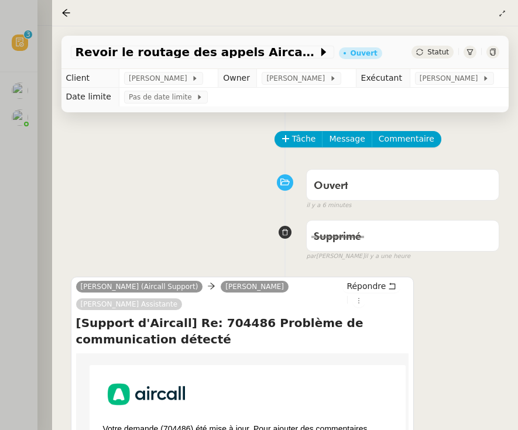
click at [22, 142] on div at bounding box center [259, 215] width 518 height 430
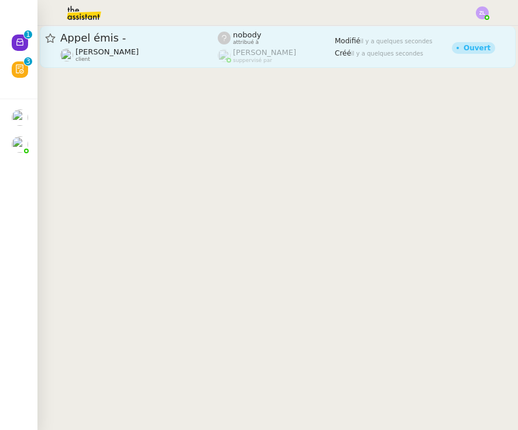
click at [95, 37] on span "Appel émis -" at bounding box center [138, 38] width 157 height 11
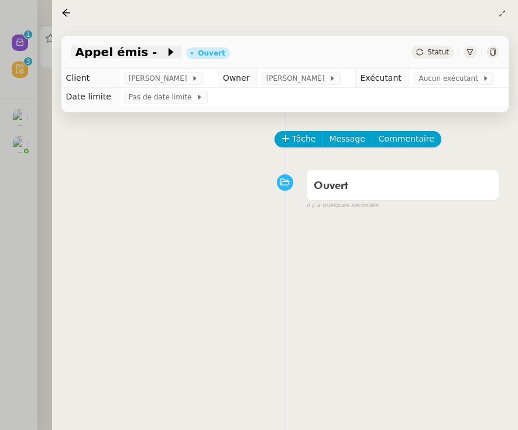
click at [165, 56] on icon at bounding box center [171, 52] width 12 height 12
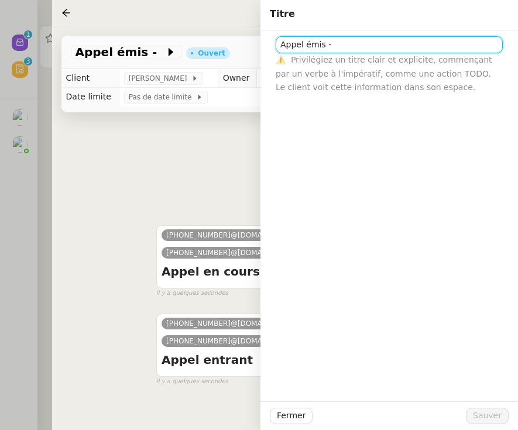
click at [374, 44] on input "Appel émis -" at bounding box center [388, 44] width 227 height 17
paste input "33603039158"
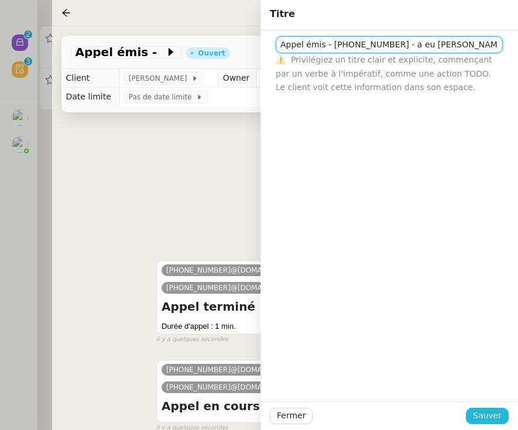
type input "Appel émis - [PHONE_NUMBER] - a eu [PERSON_NAME] entretemps RAS"
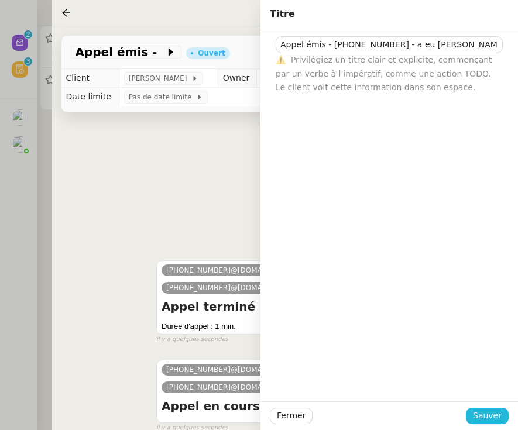
click at [476, 409] on span "Sauver" at bounding box center [487, 415] width 29 height 13
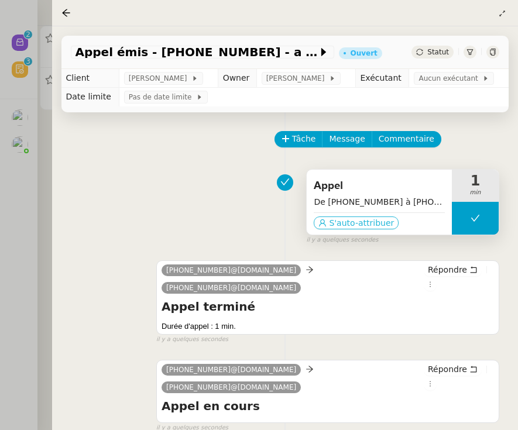
click at [371, 222] on span "S'auto-attribuer" at bounding box center [361, 223] width 65 height 12
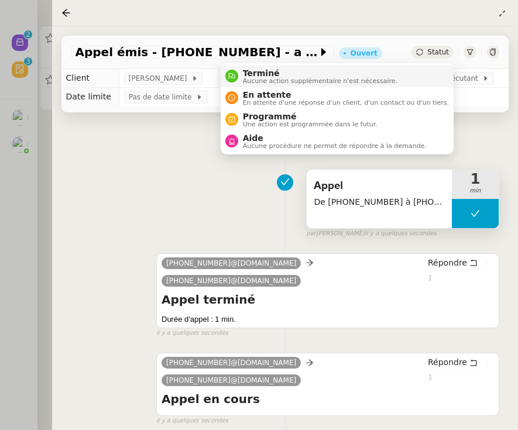
click at [440, 78] on li "Terminé Aucune action supplémentaire n'est nécessaire." at bounding box center [337, 77] width 233 height 22
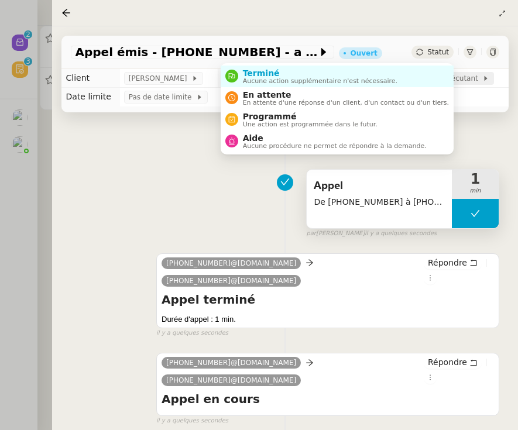
click at [478, 81] on app-ticket "Appel émis - [PHONE_NUMBER] - a eu [PERSON_NAME] entretemps RAS Ouvert Statut C…" at bounding box center [285, 228] width 466 height 404
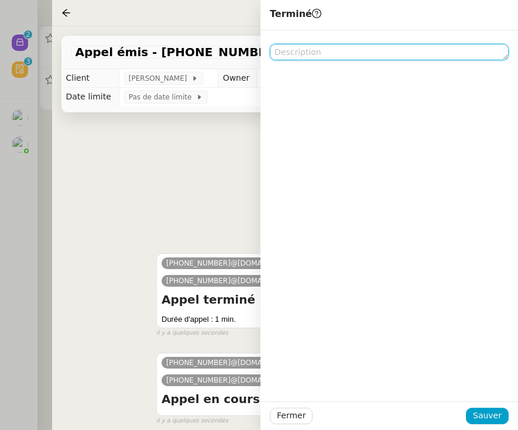
click at [337, 56] on textarea at bounding box center [389, 52] width 239 height 16
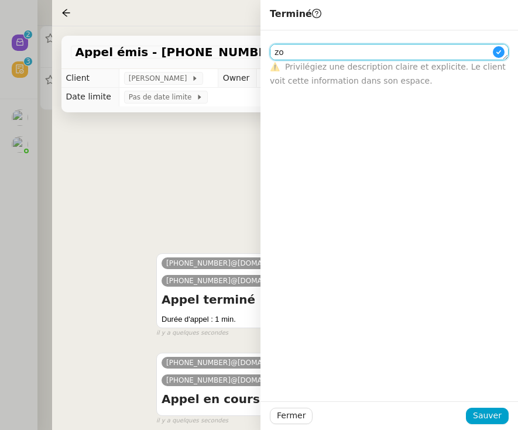
type textarea "zo"
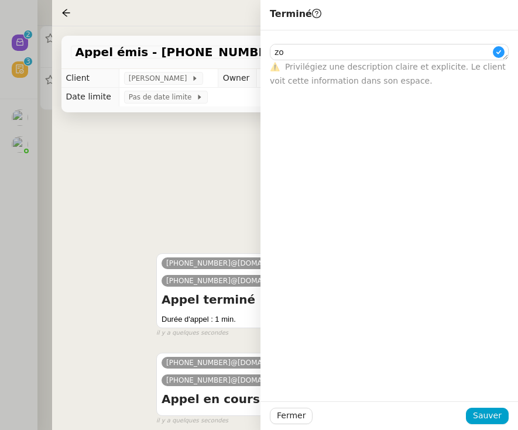
click at [232, 167] on div "Appel De [PHONE_NUMBER] à [PHONE_NUMBER] 1 min false par [PERSON_NAME] il y a q…" at bounding box center [285, 201] width 429 height 75
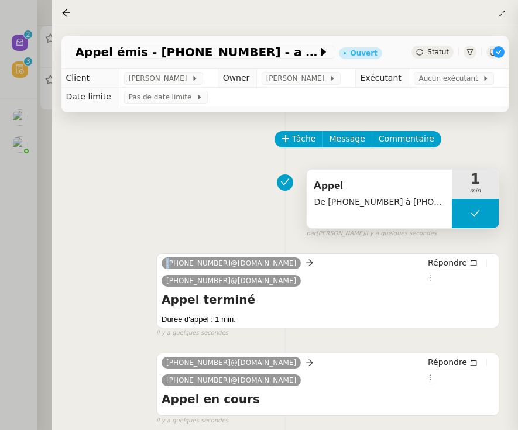
click at [232, 167] on div "Appel De [PHONE_NUMBER] à [PHONE_NUMBER] 1 min false par [PERSON_NAME] il y a q…" at bounding box center [285, 201] width 429 height 75
click at [436, 84] on span "Aucun exécutant" at bounding box center [450, 79] width 64 height 12
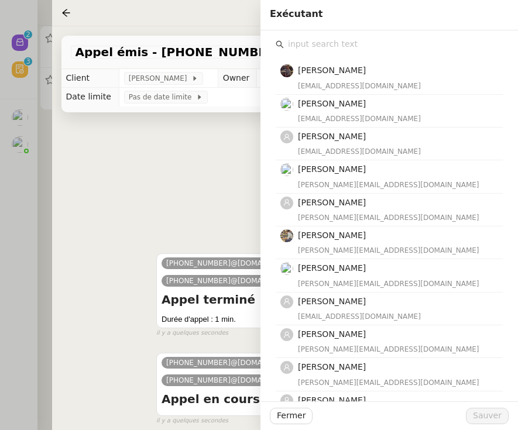
click at [349, 48] on input "text" at bounding box center [393, 44] width 219 height 16
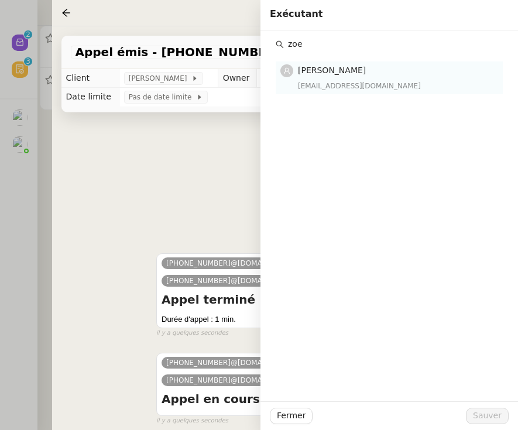
type input "zoe"
click at [335, 90] on div "[EMAIL_ADDRESS][DOMAIN_NAME]" at bounding box center [397, 86] width 198 height 12
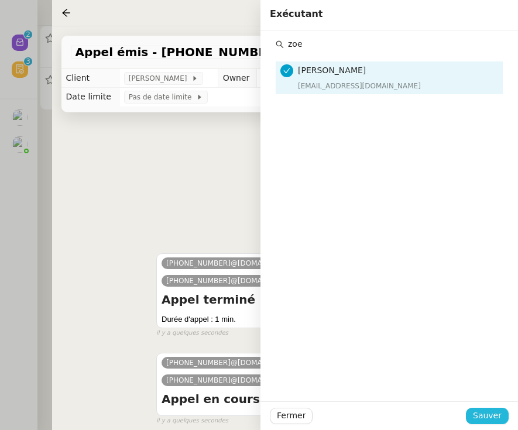
click at [483, 417] on span "Sauver" at bounding box center [487, 415] width 29 height 13
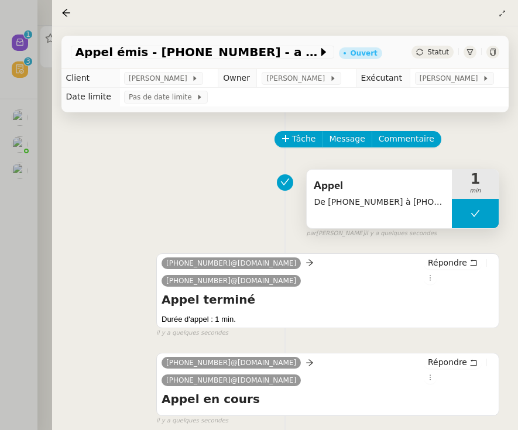
click at [440, 46] on div "Appel émis - [PHONE_NUMBER] - a eu [PERSON_NAME] entretemps RAS Ouvert Statut" at bounding box center [284, 52] width 447 height 33
click at [440, 51] on span "Statut" at bounding box center [438, 52] width 22 height 8
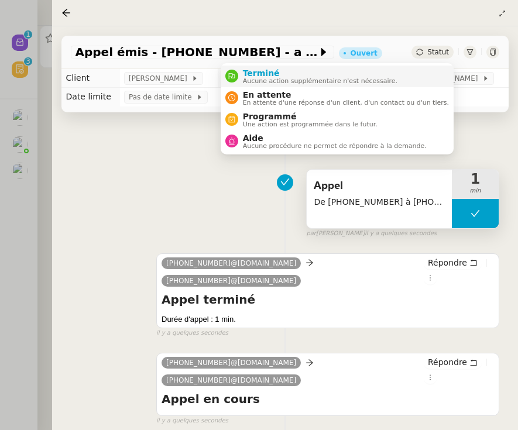
click at [422, 74] on li "Terminé Aucune action supplémentaire n'est nécessaire." at bounding box center [337, 77] width 233 height 22
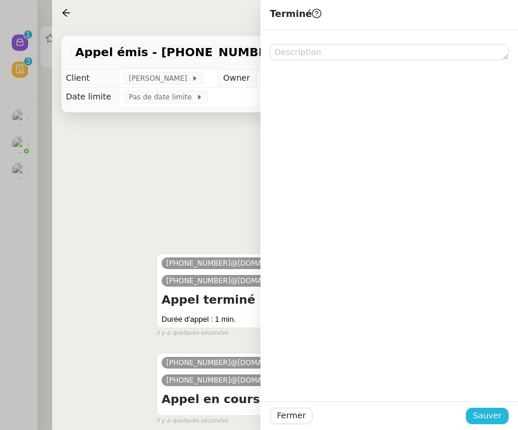
click at [493, 416] on span "Sauver" at bounding box center [487, 415] width 29 height 13
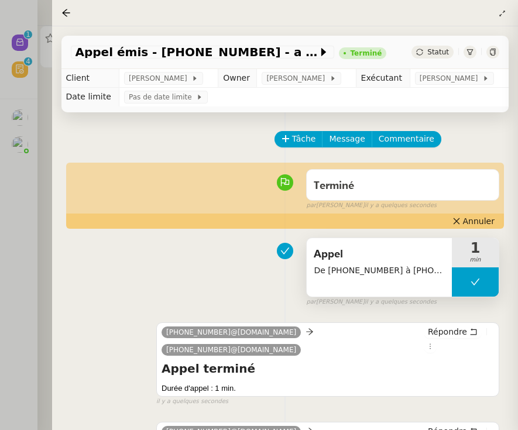
click at [19, 281] on div at bounding box center [259, 215] width 518 height 430
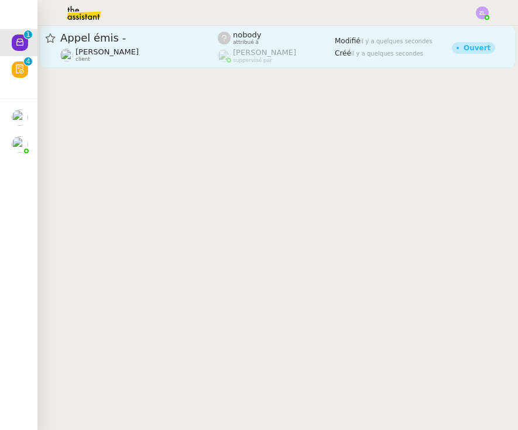
click at [75, 57] on span "client" at bounding box center [82, 59] width 15 height 6
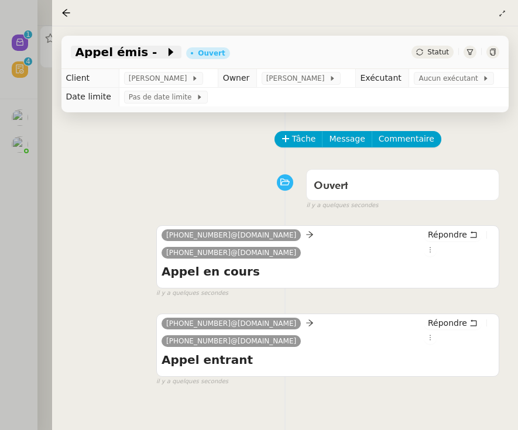
click at [157, 54] on span at bounding box center [161, 52] width 8 height 14
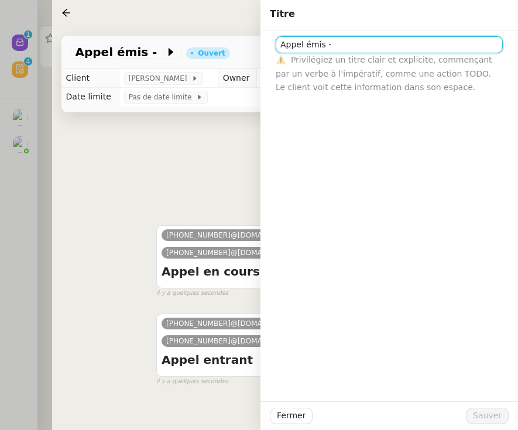
paste input "33610151059"
type input "Appel émis - [PHONE_NUMBER] - messagerie"
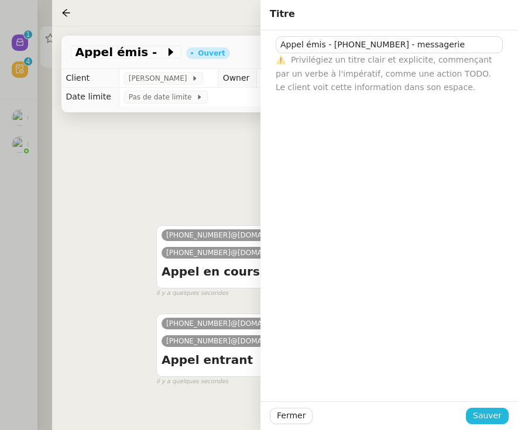
click at [495, 415] on span "Sauver" at bounding box center [487, 415] width 29 height 13
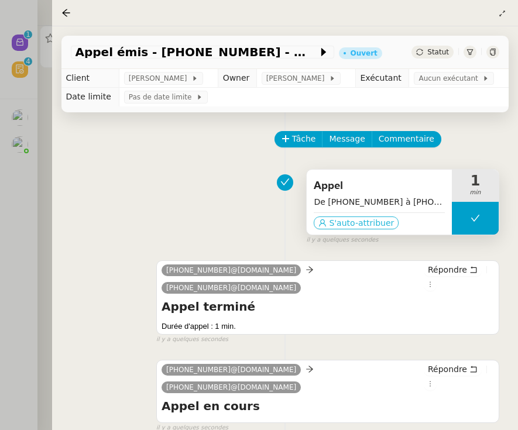
click at [340, 227] on span "S'auto-attribuer" at bounding box center [361, 223] width 65 height 12
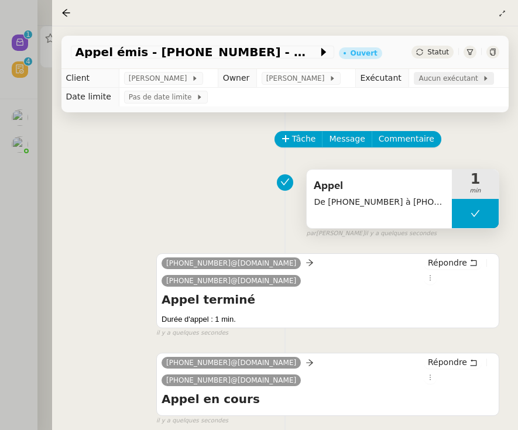
click at [446, 83] on span "Aucun exécutant" at bounding box center [450, 79] width 64 height 12
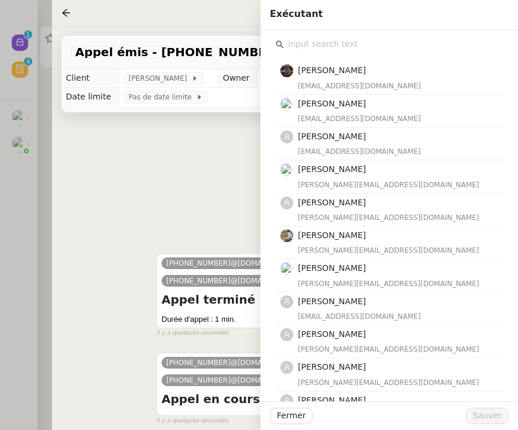
click at [361, 46] on input "text" at bounding box center [393, 44] width 219 height 16
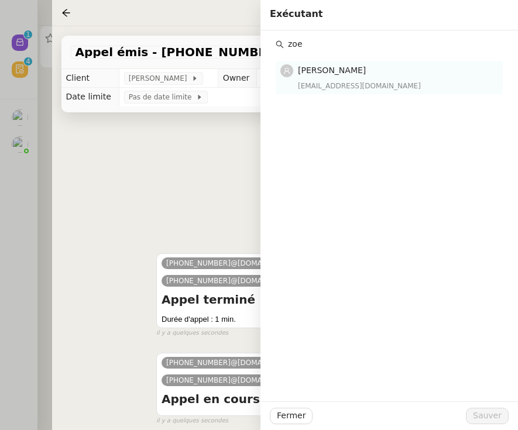
type input "zoe"
click at [386, 81] on div "[EMAIL_ADDRESS][DOMAIN_NAME]" at bounding box center [397, 86] width 198 height 12
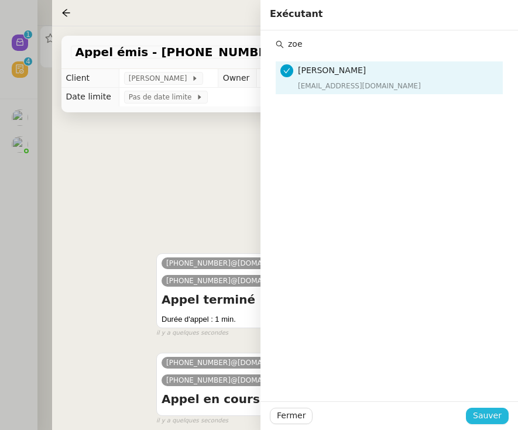
click at [482, 411] on span "Sauver" at bounding box center [487, 415] width 29 height 13
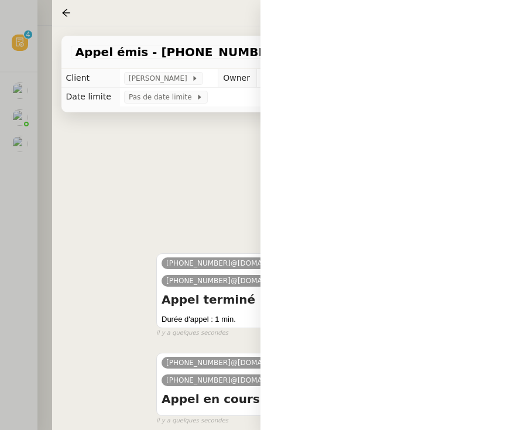
click at [14, 194] on div at bounding box center [259, 215] width 518 height 430
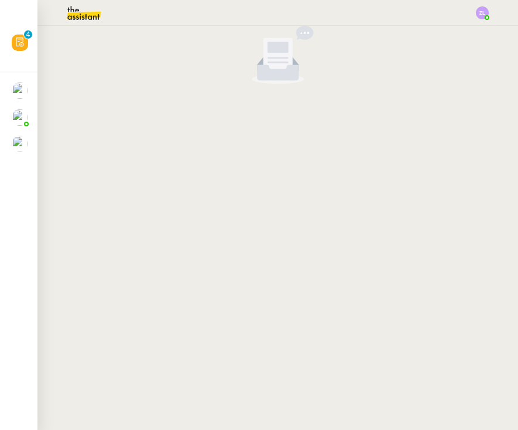
click at [86, 22] on img at bounding box center [74, 13] width 91 height 26
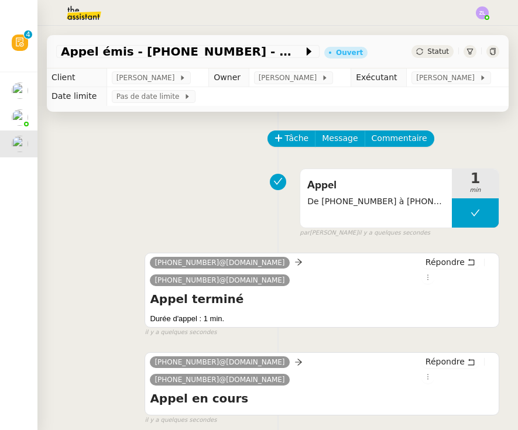
click at [433, 54] on span "Statut" at bounding box center [438, 51] width 22 height 8
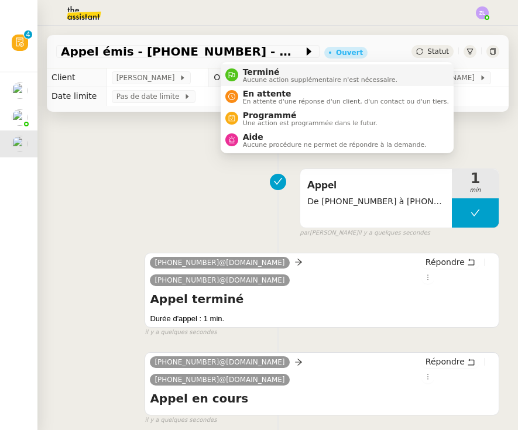
click at [437, 73] on li "Terminé Aucune action supplémentaire n'est nécessaire." at bounding box center [337, 75] width 233 height 22
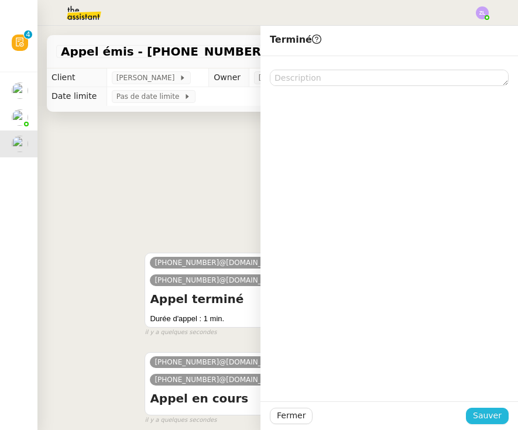
click at [503, 421] on button "Sauver" at bounding box center [487, 416] width 43 height 16
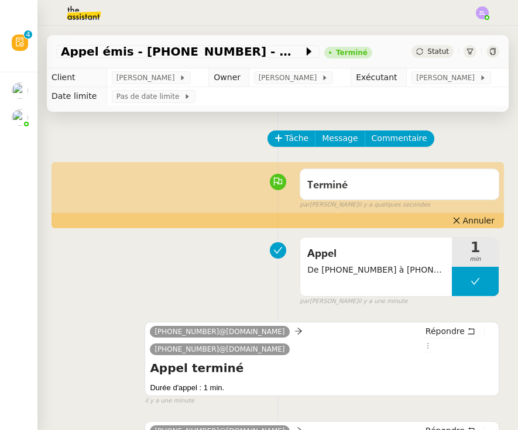
click at [26, 116] on img at bounding box center [20, 117] width 16 height 16
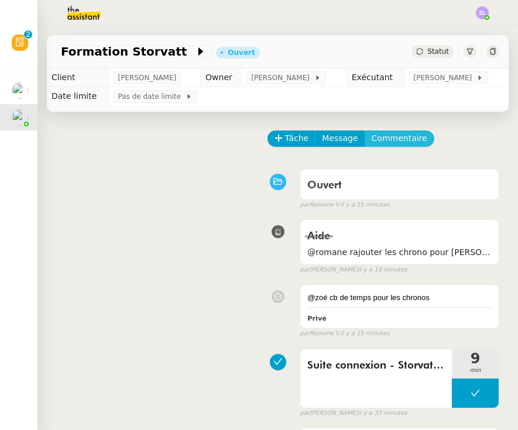
click at [404, 146] on button "Commentaire" at bounding box center [399, 138] width 70 height 16
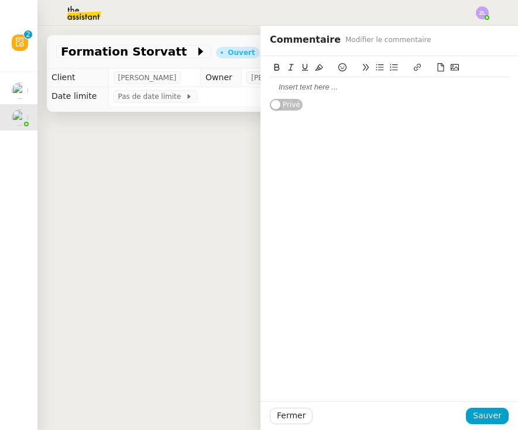
click at [394, 84] on div at bounding box center [389, 87] width 239 height 11
click at [383, 88] on div at bounding box center [389, 87] width 239 height 11
click at [318, 90] on div at bounding box center [389, 87] width 239 height 11
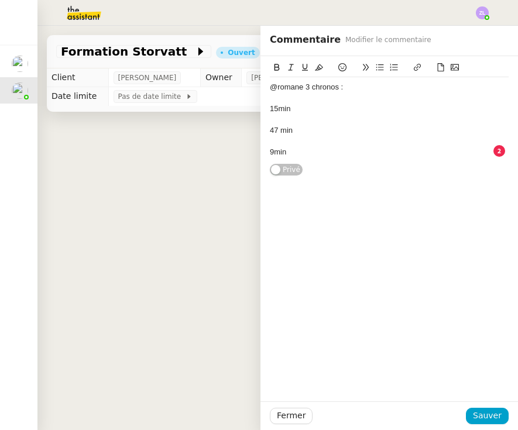
scroll to position [306, 0]
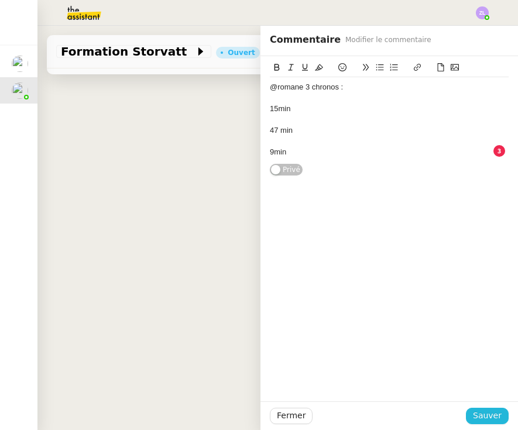
click at [483, 418] on span "Sauver" at bounding box center [487, 415] width 29 height 13
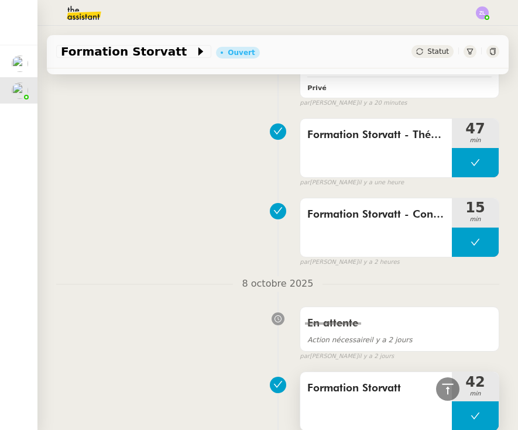
scroll to position [657, 0]
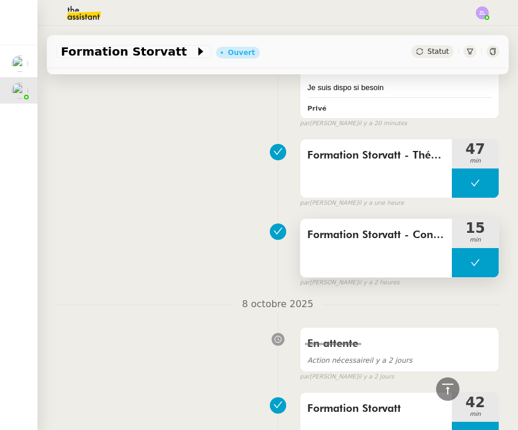
click at [337, 226] on span "Formation Storvatt - Connexion" at bounding box center [375, 235] width 137 height 18
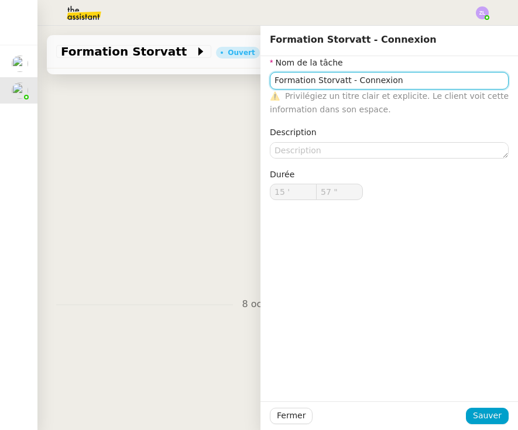
click at [341, 76] on input "Formation Storvatt - Connexion" at bounding box center [389, 80] width 239 height 17
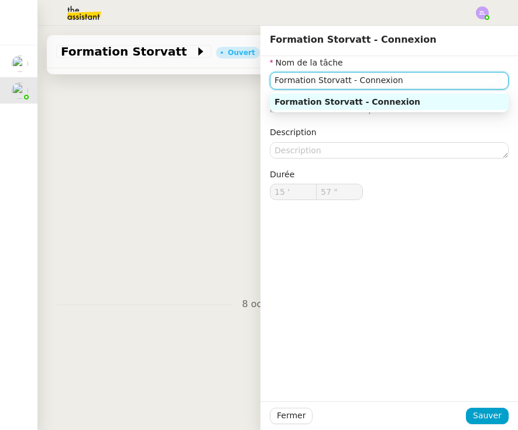
click at [341, 76] on input "Formation Storvatt - Connexion" at bounding box center [389, 80] width 239 height 17
click at [156, 150] on div "Formation Storvatt - Théorie 47 min false par [PERSON_NAME] il y a une heure" at bounding box center [277, 170] width 443 height 75
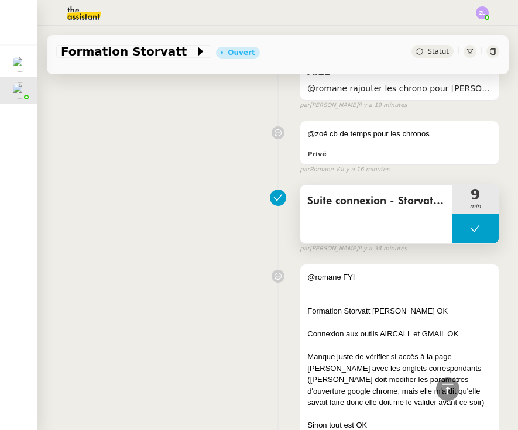
scroll to position [119, 0]
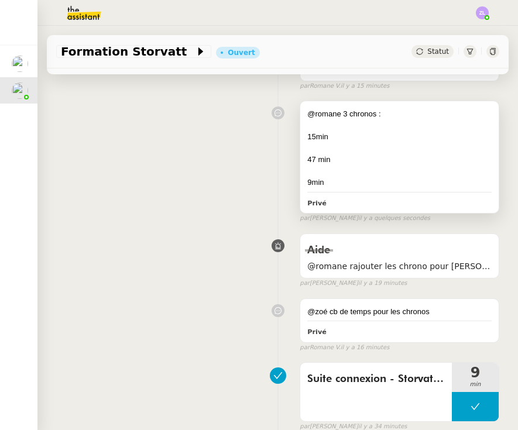
click at [330, 162] on div "47 min" at bounding box center [399, 160] width 184 height 12
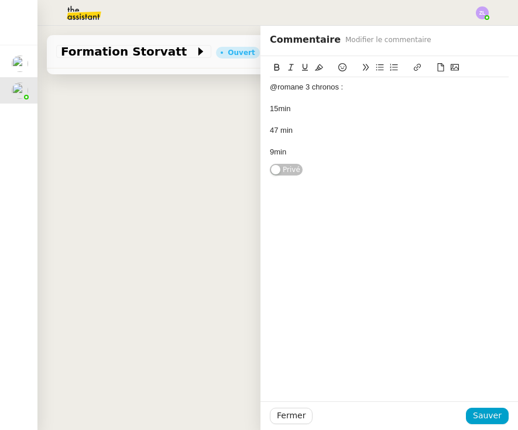
click at [320, 105] on div "15min" at bounding box center [389, 109] width 239 height 11
click at [491, 412] on span "Sauver" at bounding box center [487, 415] width 29 height 13
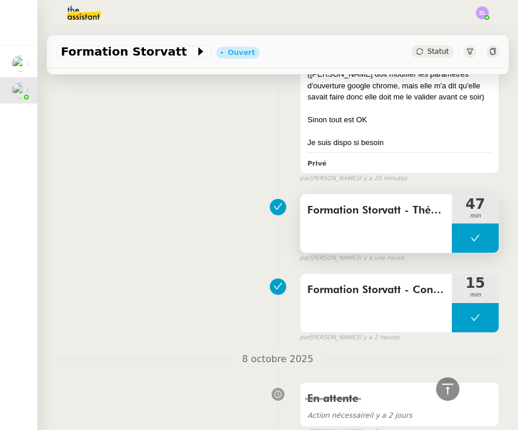
scroll to position [558, 0]
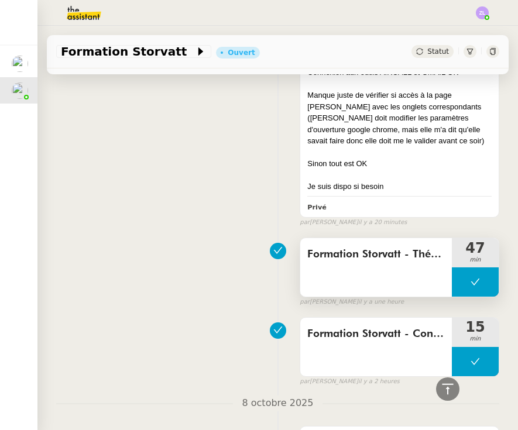
click at [360, 246] on span "Formation Storvatt - Théorie" at bounding box center [375, 255] width 137 height 18
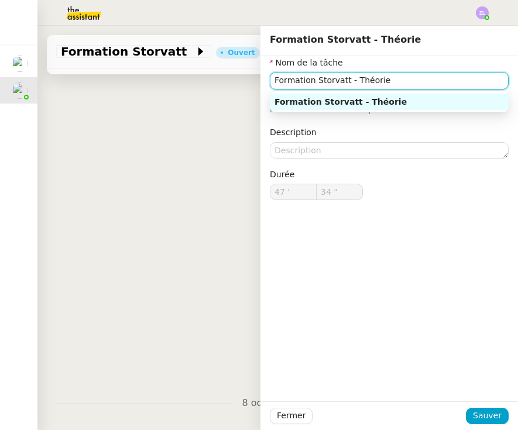
click at [382, 84] on input "Formation Storvatt - Théorie" at bounding box center [389, 80] width 239 height 17
click at [185, 187] on div "@romane FYI Formation Storvatt [PERSON_NAME] OK Connexion aux outils AIRCALL et…" at bounding box center [277, 112] width 443 height 230
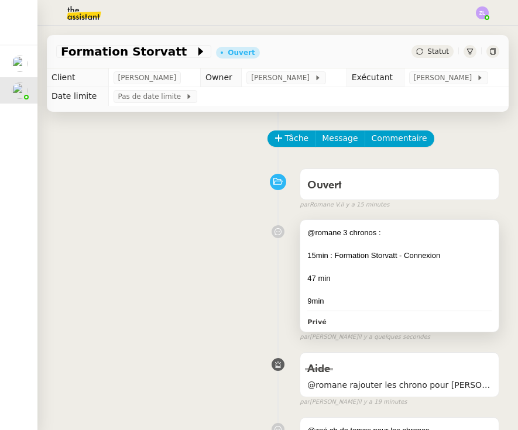
scroll to position [-1, 0]
click at [375, 250] on div "15min : Formation Storvatt - Connexion" at bounding box center [399, 256] width 184 height 12
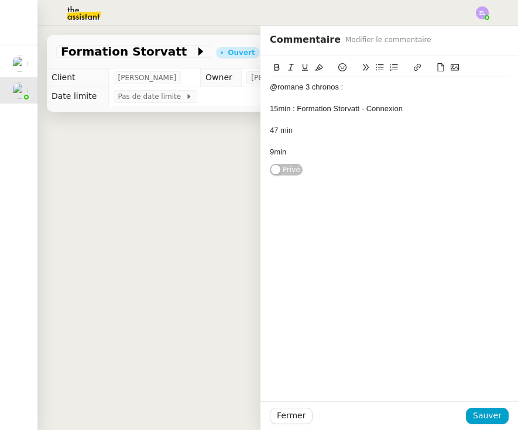
click at [311, 133] on div "47 min" at bounding box center [389, 130] width 239 height 11
click at [482, 409] on span "Sauver" at bounding box center [487, 415] width 29 height 13
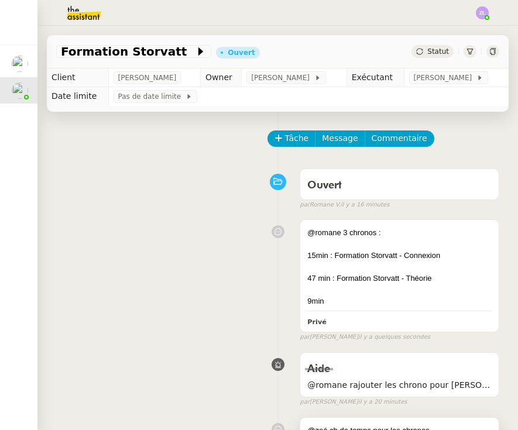
scroll to position [129, 0]
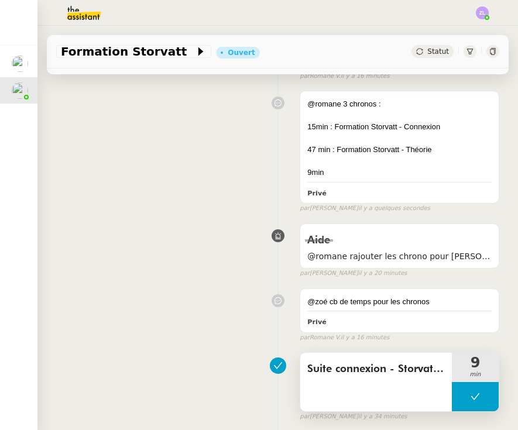
click at [364, 371] on span "Suite connexion - Storvatt clara" at bounding box center [375, 369] width 137 height 18
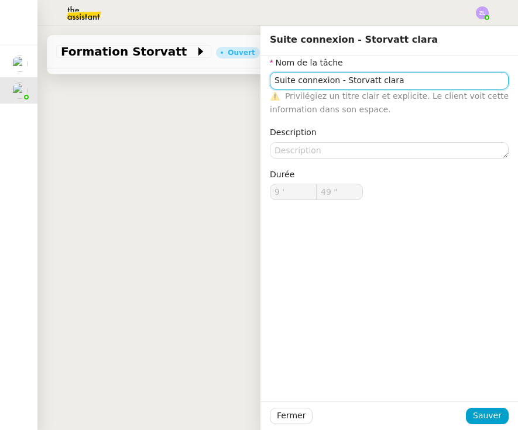
click at [345, 80] on input "Suite connexion - Storvatt clara" at bounding box center [389, 80] width 239 height 17
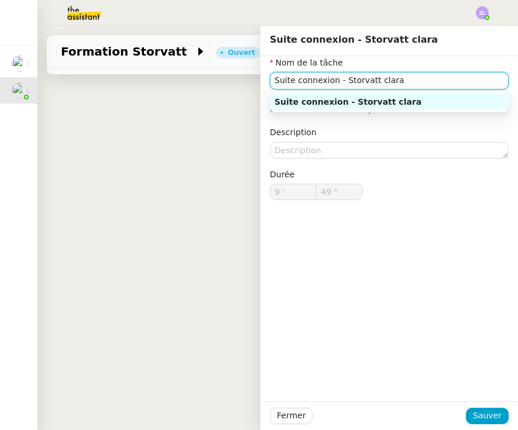
click at [345, 80] on input "Suite connexion - Storvatt clara" at bounding box center [389, 80] width 239 height 17
click at [227, 220] on div "Aide @romane rajouter les chrono pour [PERSON_NAME] pour la formation à son nom…" at bounding box center [277, 248] width 443 height 60
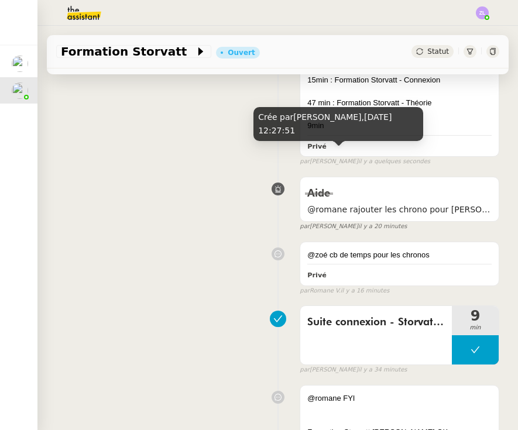
scroll to position [170, 0]
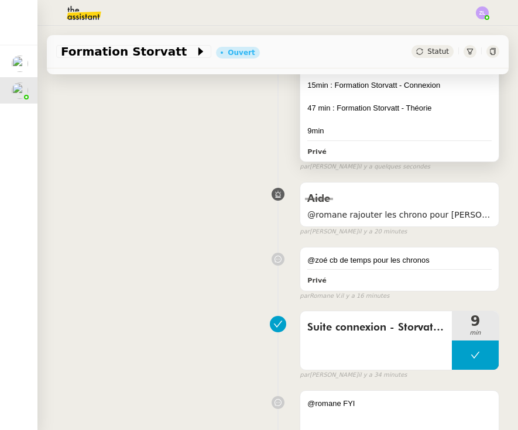
click at [452, 111] on div "47 min : Formation Storvatt - Théorie" at bounding box center [399, 108] width 184 height 12
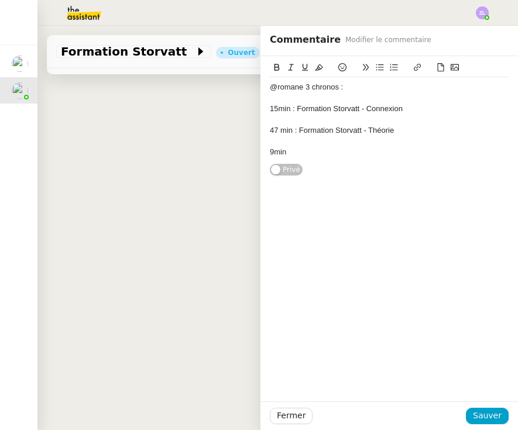
click at [315, 142] on div at bounding box center [389, 141] width 239 height 11
click at [305, 147] on div "9min" at bounding box center [389, 152] width 239 height 11
click at [497, 414] on span "Sauver" at bounding box center [487, 415] width 29 height 13
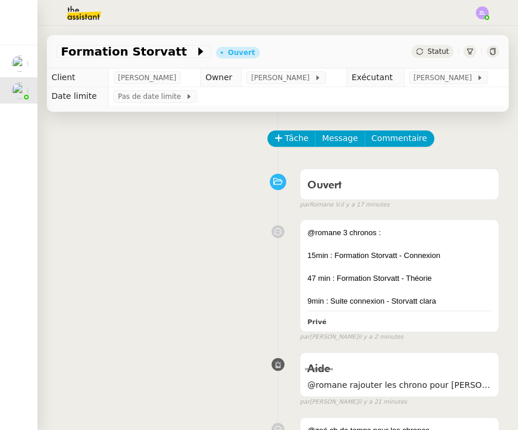
click at [75, 15] on img at bounding box center [74, 13] width 91 height 26
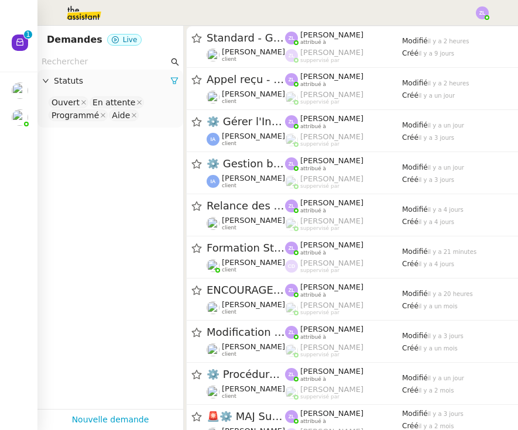
click at [18, 50] on nz-avatar at bounding box center [20, 43] width 16 height 16
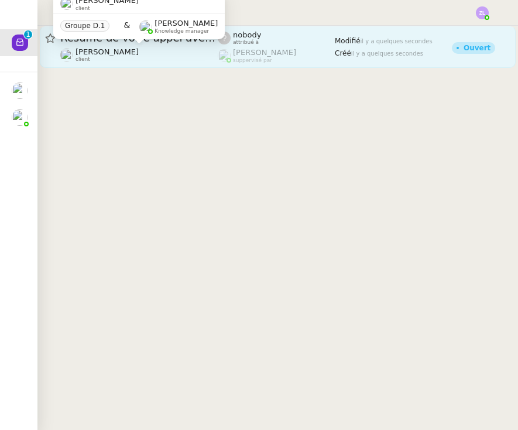
click at [139, 61] on div "[PERSON_NAME] client" at bounding box center [106, 54] width 63 height 15
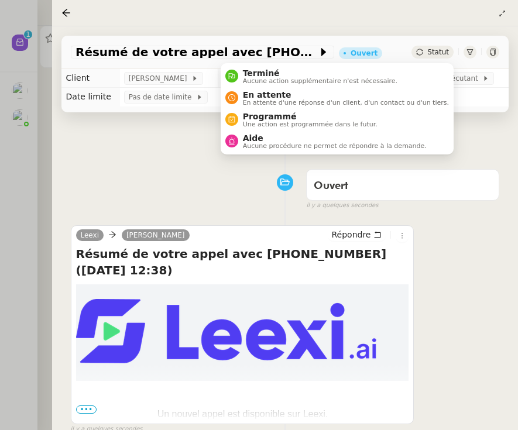
click at [434, 54] on span "Statut" at bounding box center [438, 52] width 22 height 8
click at [406, 72] on li "Terminé Aucune action supplémentaire n'est nécessaire." at bounding box center [337, 77] width 233 height 22
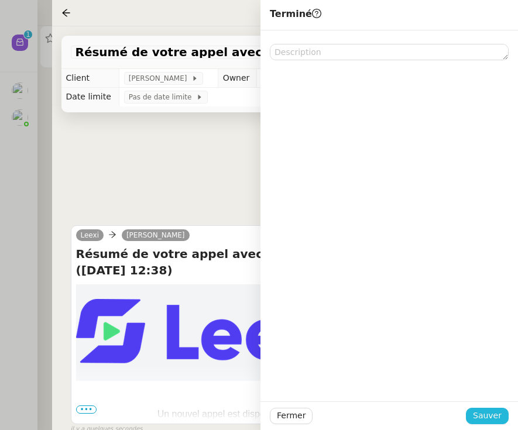
click at [481, 418] on span "Sauver" at bounding box center [487, 415] width 29 height 13
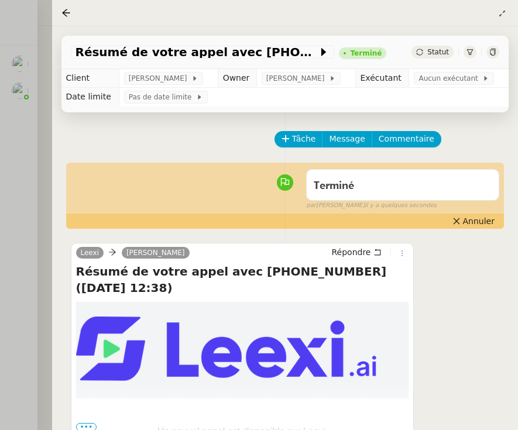
click at [20, 175] on div at bounding box center [259, 215] width 518 height 430
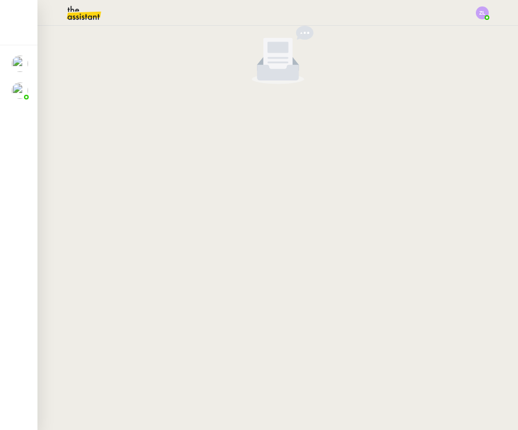
click at [82, 5] on img at bounding box center [74, 13] width 91 height 26
